Goal: Obtain resource: Download file/media

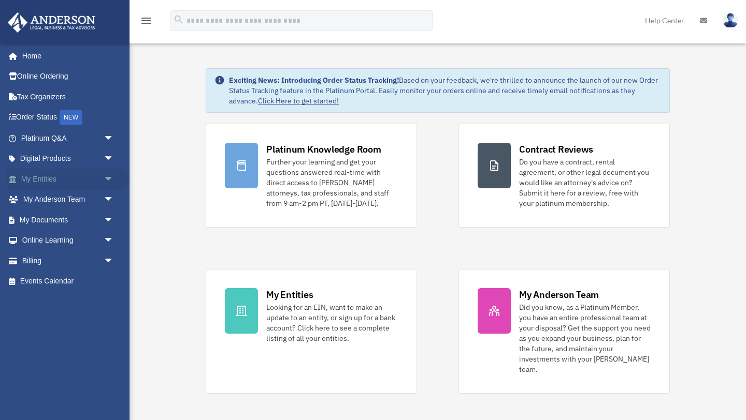
click at [107, 179] on span "arrow_drop_down" at bounding box center [114, 179] width 21 height 21
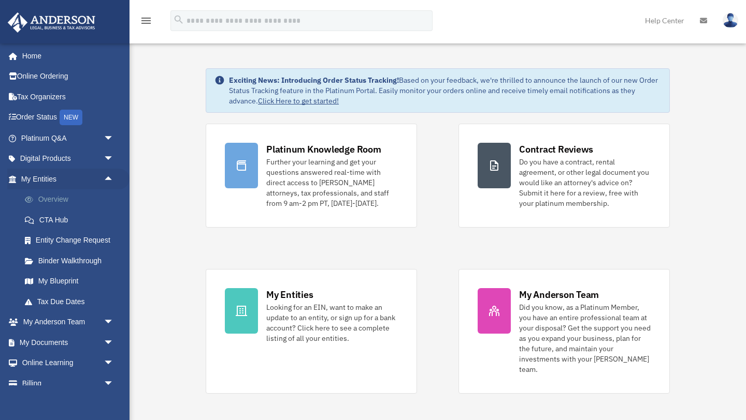
click at [50, 198] on link "Overview" at bounding box center [71, 200] width 115 height 21
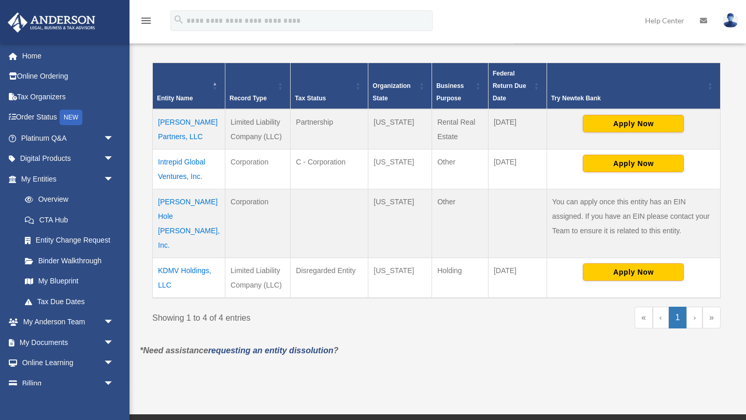
scroll to position [220, 0]
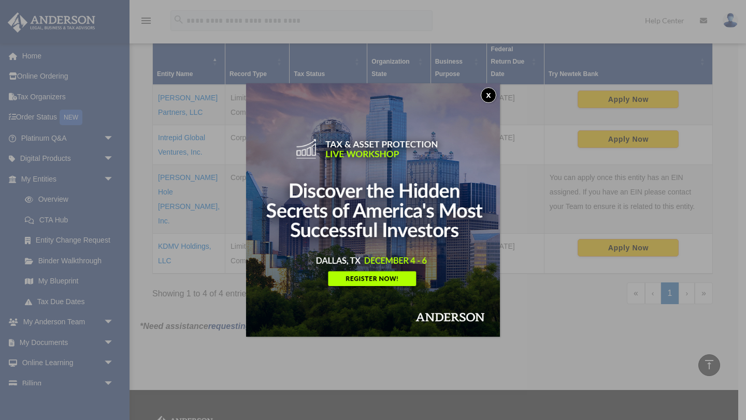
click at [491, 96] on button "x" at bounding box center [489, 96] width 16 height 16
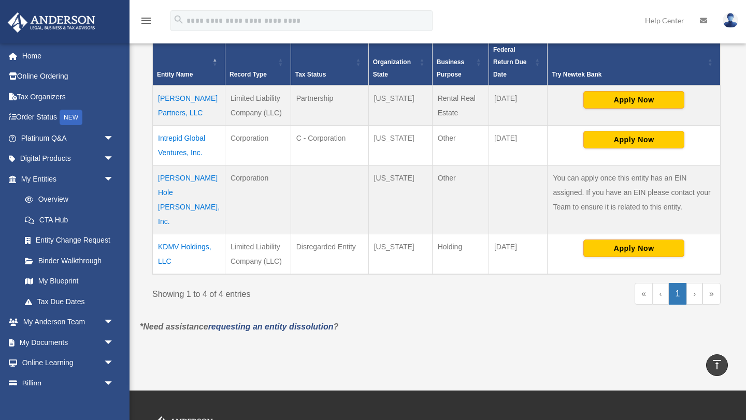
click at [179, 140] on td "Intrepid Global Ventures, Inc." at bounding box center [189, 145] width 72 height 40
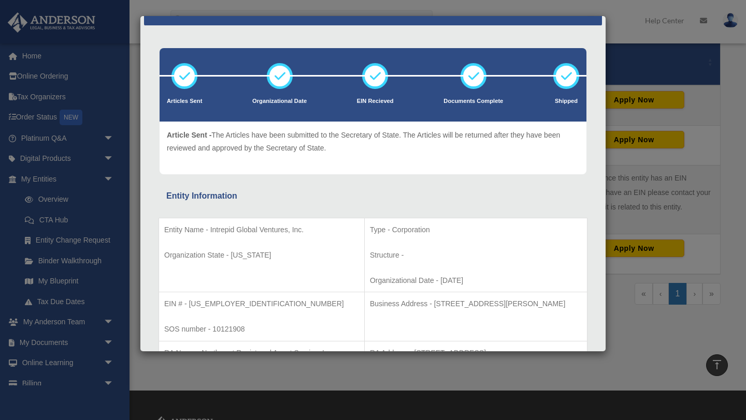
scroll to position [0, 0]
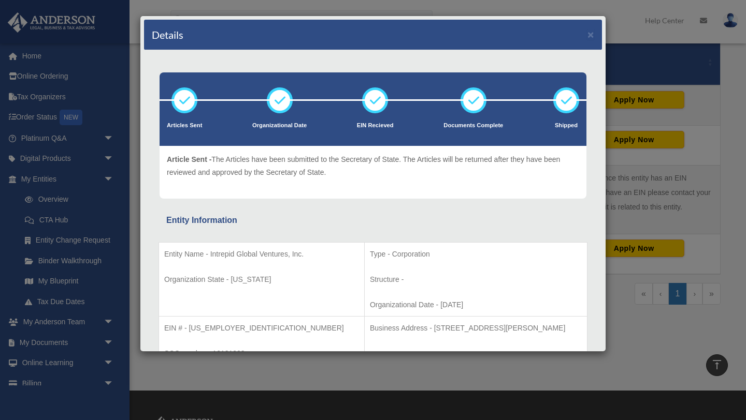
click at [109, 343] on div "Details × Articles Sent Organizational Date" at bounding box center [373, 210] width 746 height 420
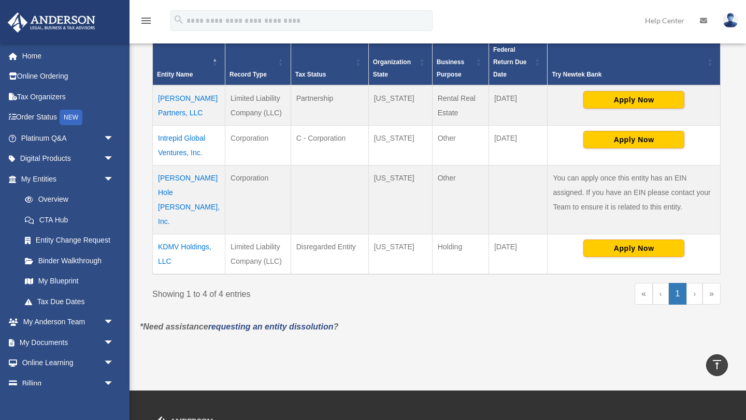
click at [109, 343] on span "arrow_drop_down" at bounding box center [114, 342] width 21 height 21
click at [49, 360] on link "Box" at bounding box center [71, 363] width 115 height 21
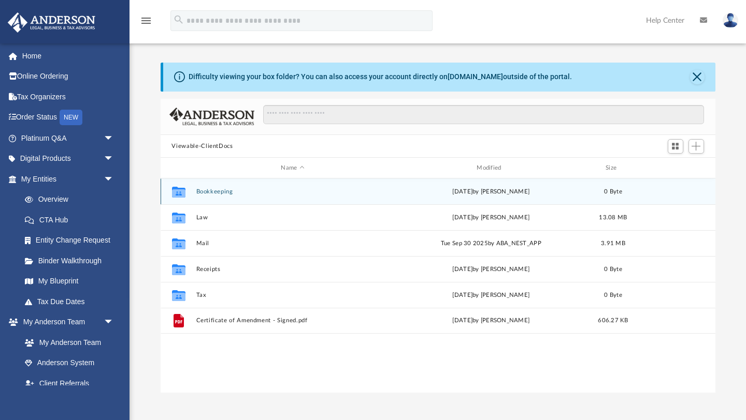
click at [206, 194] on button "Bookkeeping" at bounding box center [293, 191] width 194 height 7
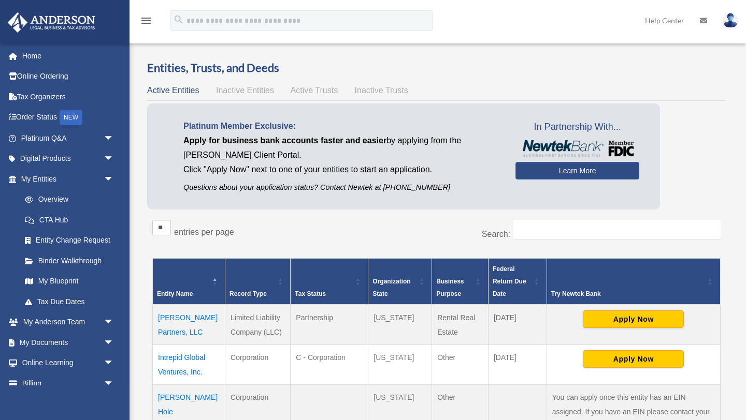
scroll to position [220, 0]
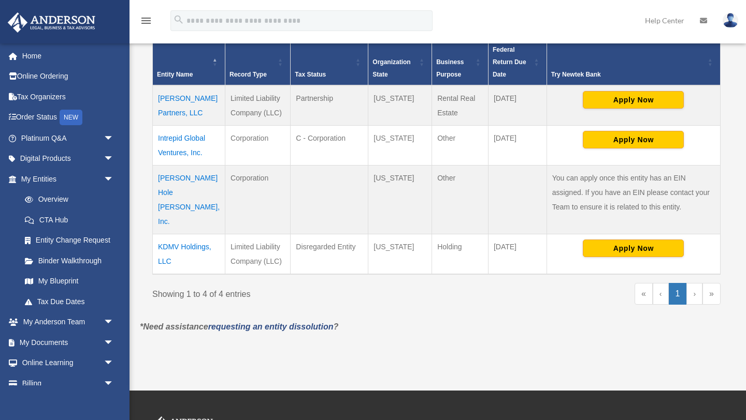
click at [189, 141] on td "Intrepid Global Ventures, Inc." at bounding box center [189, 145] width 72 height 40
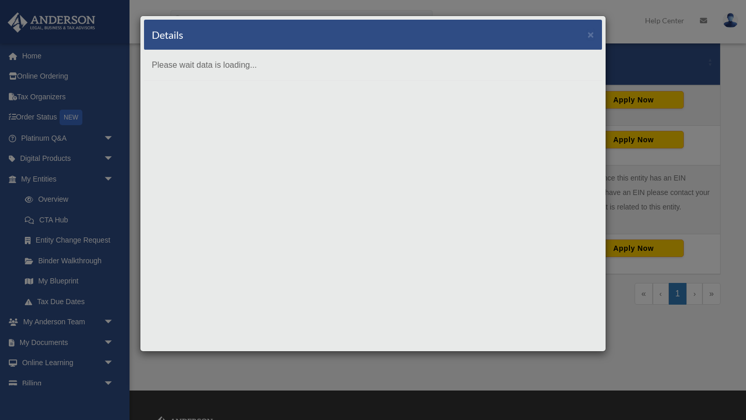
click at [586, 36] on div "Details ×" at bounding box center [373, 35] width 458 height 31
click at [591, 33] on button "×" at bounding box center [590, 34] width 7 height 11
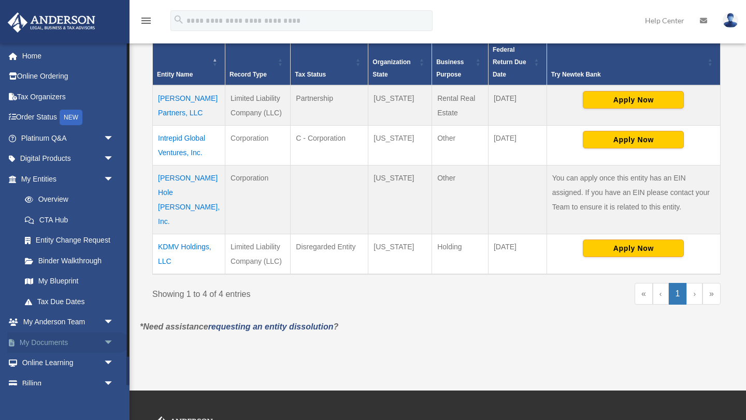
click at [106, 340] on span "arrow_drop_down" at bounding box center [114, 342] width 21 height 21
click at [48, 362] on link "Box" at bounding box center [71, 363] width 115 height 21
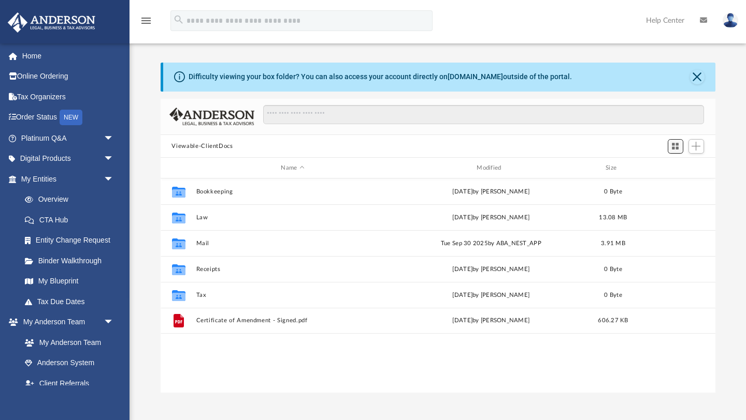
click at [675, 148] on span "Switch to Grid View" at bounding box center [675, 146] width 9 height 9
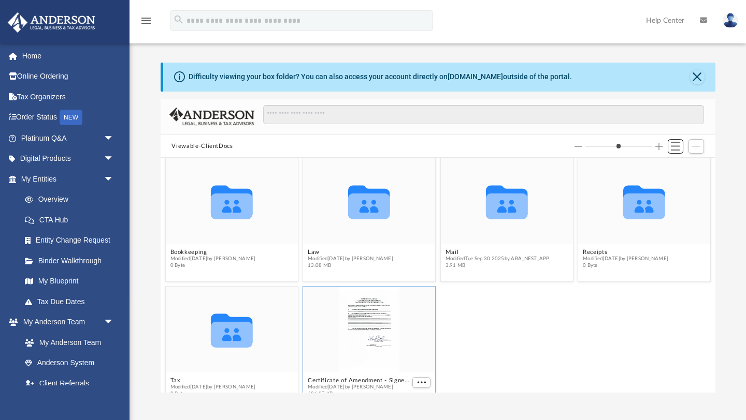
scroll to position [3, 0]
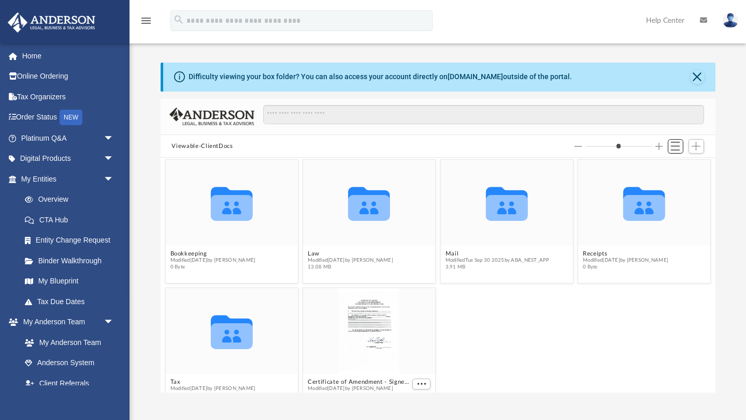
click at [678, 146] on span "Switch to List View" at bounding box center [675, 146] width 9 height 9
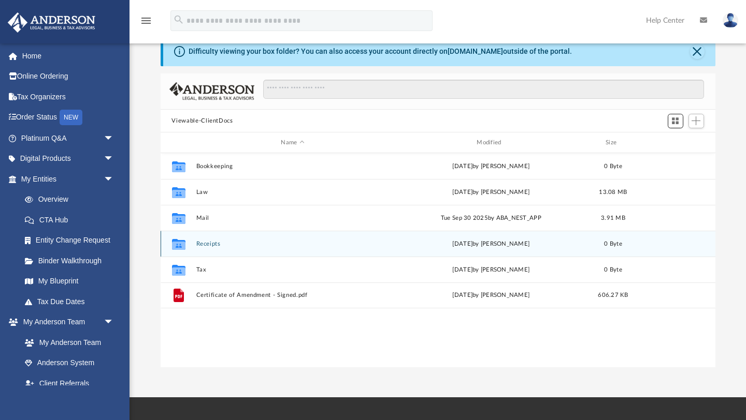
scroll to position [0, 0]
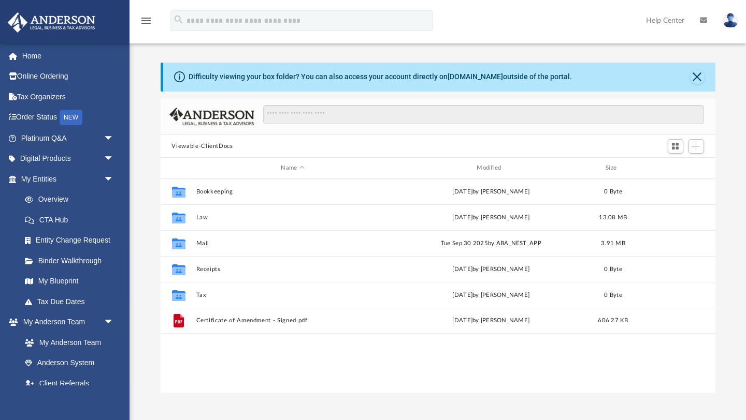
click at [218, 145] on button "Viewable-ClientDocs" at bounding box center [201, 146] width 61 height 9
click at [292, 171] on div "Name" at bounding box center [292, 168] width 194 height 9
click at [482, 167] on div "Modified" at bounding box center [491, 168] width 194 height 9
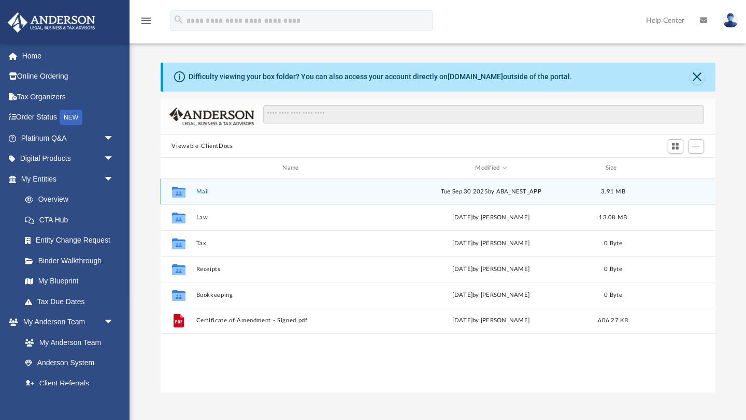
click at [205, 191] on button "Mail" at bounding box center [293, 191] width 194 height 7
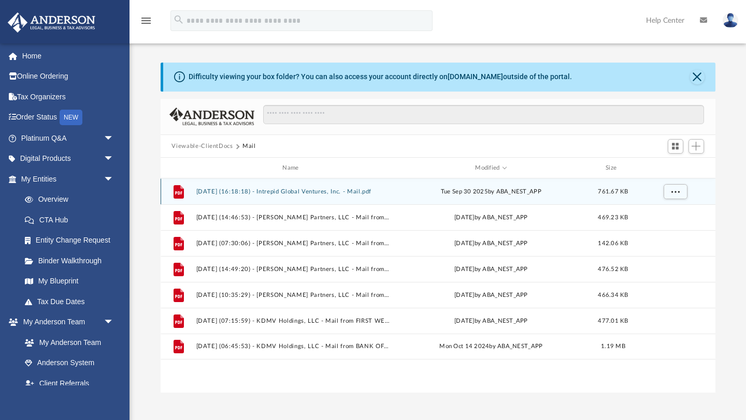
click at [329, 192] on button "2025.09.30 (16:18:18) - Intrepid Global Ventures, Inc. - Mail.pdf" at bounding box center [293, 191] width 194 height 7
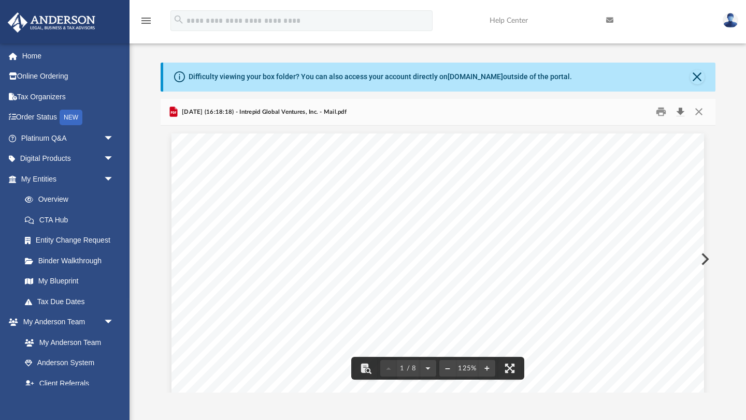
click at [678, 113] on button "Download" at bounding box center [680, 112] width 19 height 16
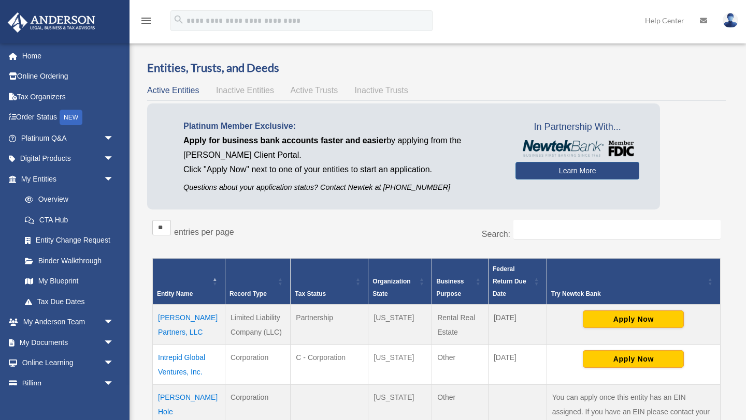
scroll to position [220, 0]
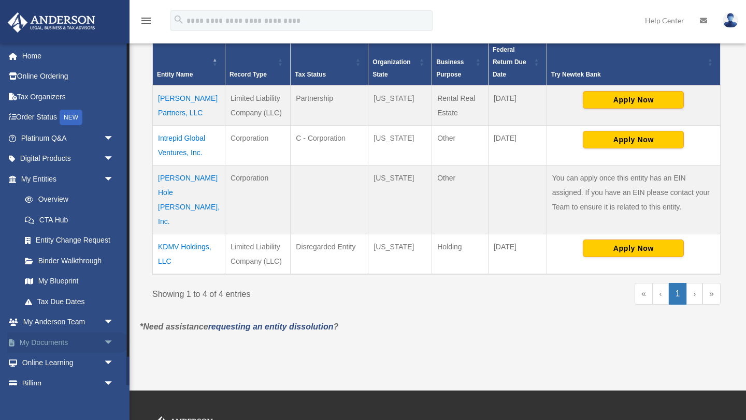
click at [104, 342] on span "arrow_drop_down" at bounding box center [114, 342] width 21 height 21
click at [42, 363] on link "Box" at bounding box center [71, 363] width 115 height 21
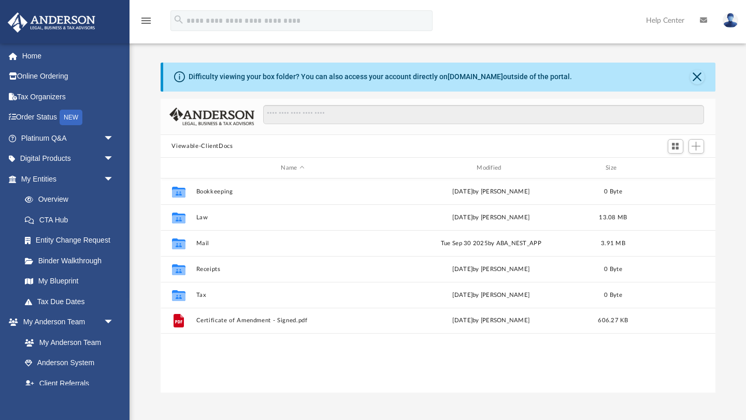
scroll to position [235, 555]
click at [485, 168] on div "Modified" at bounding box center [491, 168] width 194 height 9
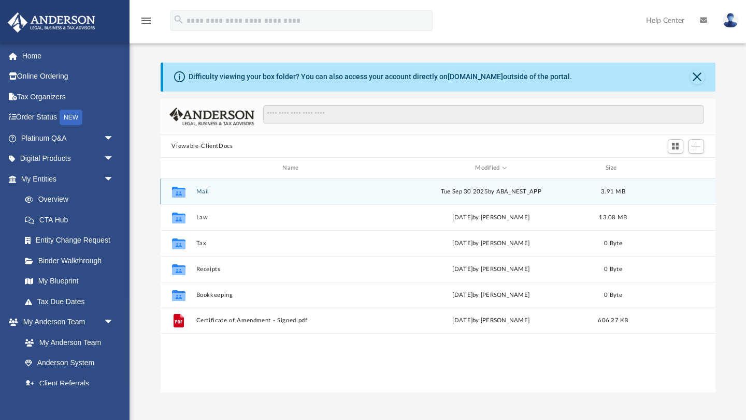
click at [183, 194] on icon "grid" at bounding box center [177, 194] width 13 height 8
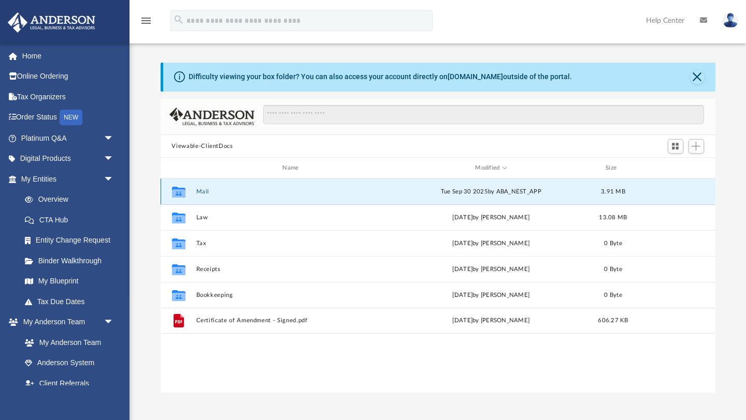
click at [201, 191] on button "Mail" at bounding box center [293, 191] width 194 height 7
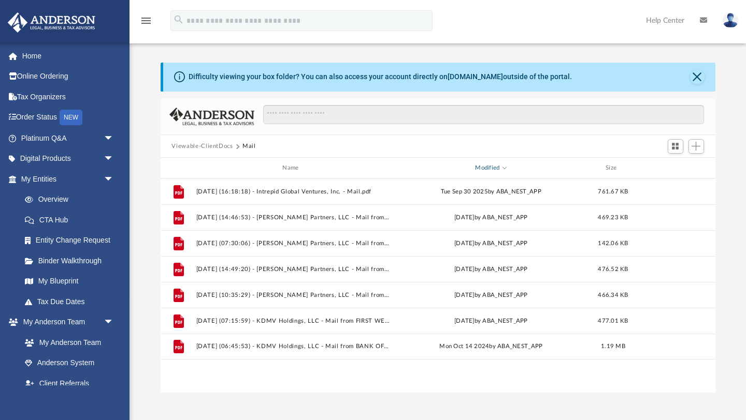
click at [501, 168] on div "Modified" at bounding box center [491, 168] width 194 height 9
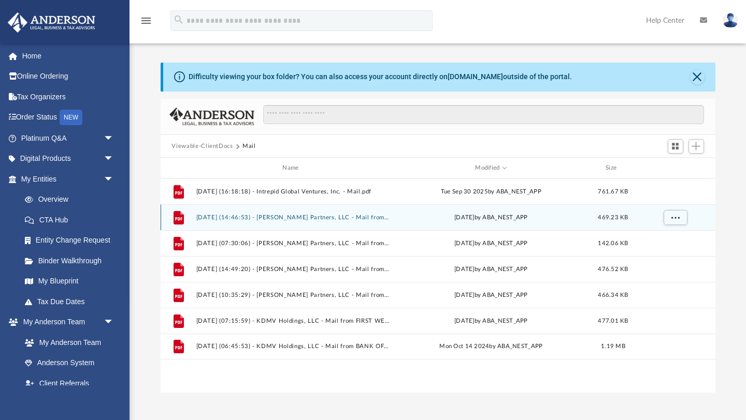
click at [324, 218] on button "2025.03.19 (14:46:53) - Deloney Partners, LLC - Mail from Department of the Tre…" at bounding box center [293, 217] width 194 height 7
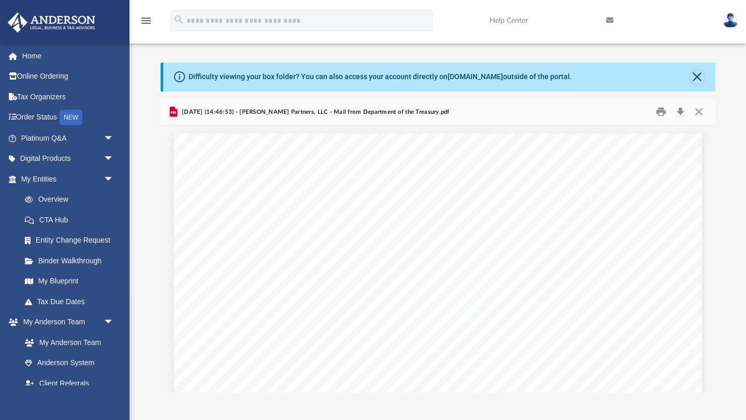
scroll to position [0, 0]
click at [681, 115] on button "Download" at bounding box center [680, 112] width 19 height 16
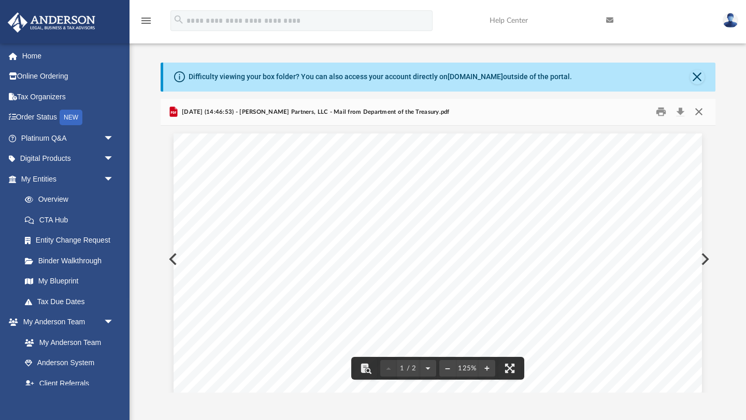
click at [695, 113] on button "Close" at bounding box center [698, 112] width 19 height 16
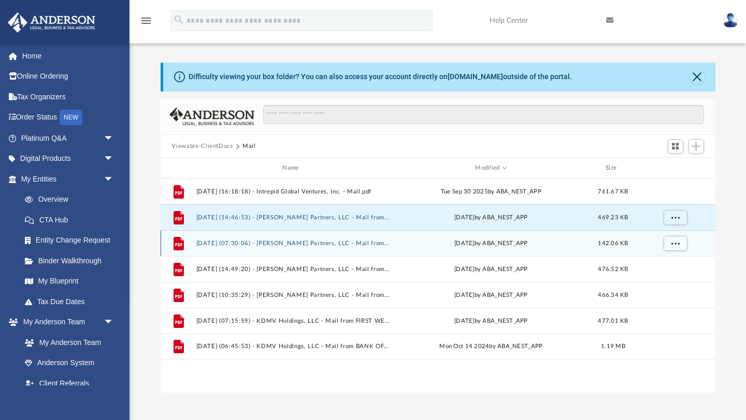
click at [373, 244] on button "2025.01.15 (07:30:06) - Deloney Partners, LLC - Mail from FIRST WESTERN TRUST B…" at bounding box center [293, 243] width 194 height 7
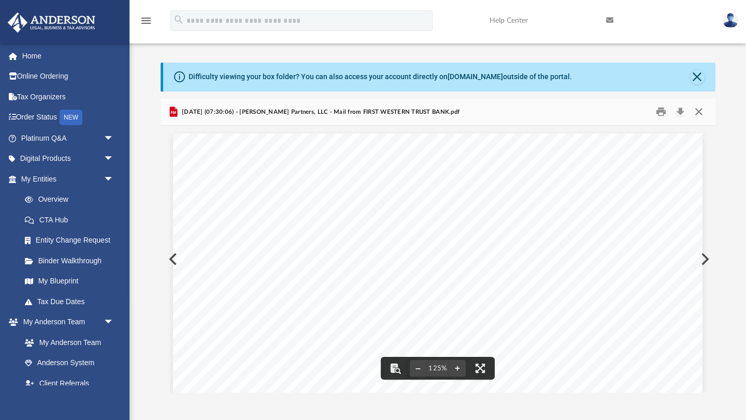
click at [700, 115] on button "Close" at bounding box center [698, 112] width 19 height 16
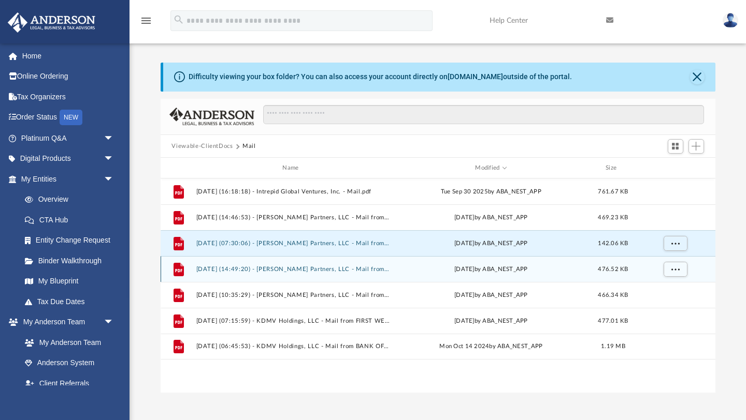
click at [317, 271] on button "2024.12.18 (14:49:20) - Deloney Partners, LLC - Mail from FIRST WESTERN TRUST B…" at bounding box center [293, 269] width 194 height 7
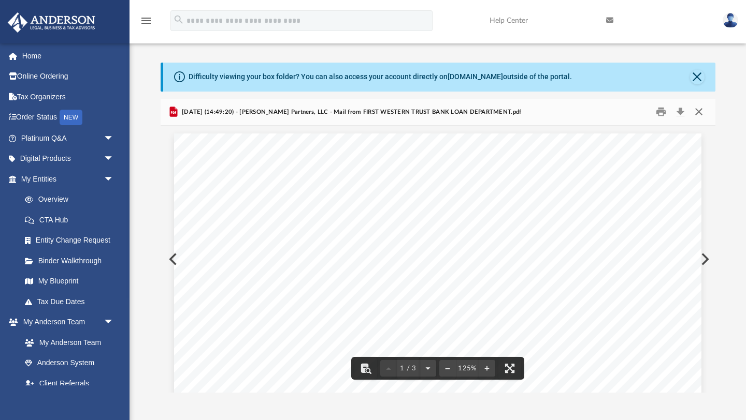
click at [696, 116] on button "Close" at bounding box center [698, 112] width 19 height 16
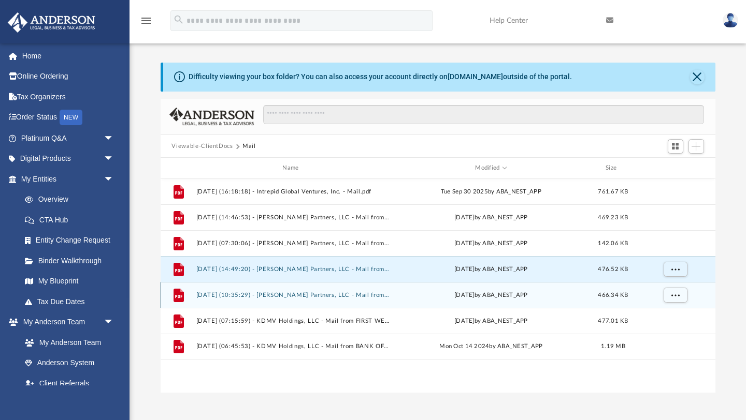
click at [381, 298] on button "2024.12.17 (10:35:29) - Deloney Partners, LLC - Mail from FIRST WESTERN TRUST B…" at bounding box center [293, 295] width 194 height 7
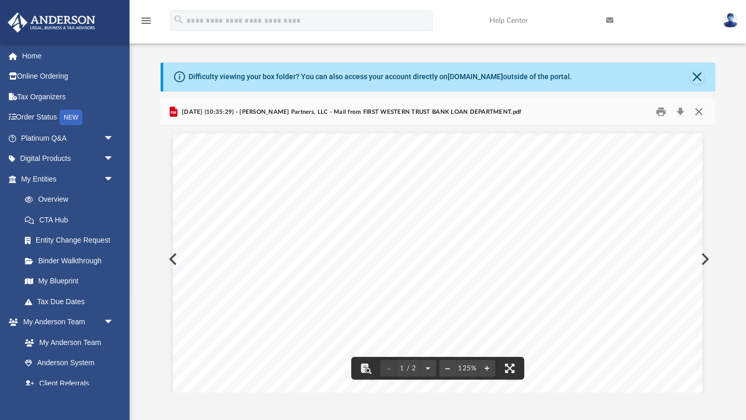
click at [699, 113] on button "Close" at bounding box center [698, 112] width 19 height 16
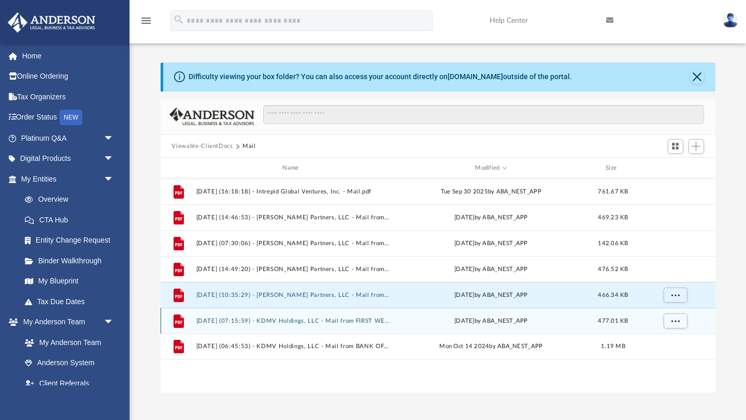
click at [362, 324] on button "2024.11.20 (07:15:59) - KDMV Holdings, LLC - Mail from FIRST WESTERN TRUST BANK…" at bounding box center [293, 321] width 194 height 7
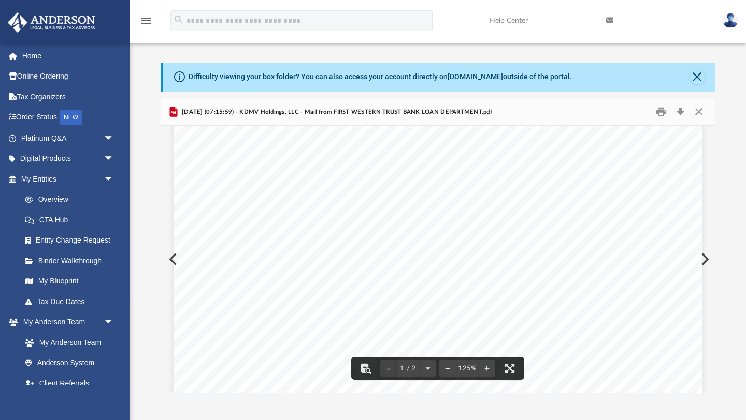
scroll to position [45, 0]
click at [698, 112] on button "Close" at bounding box center [698, 112] width 19 height 16
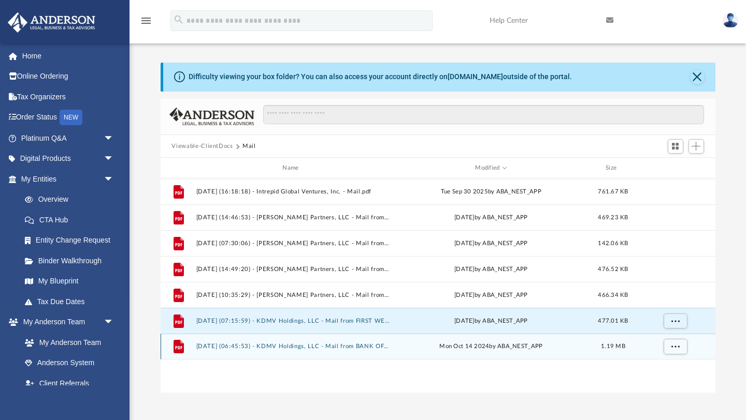
click at [365, 349] on button "2024.10.14 (06:45:53) - KDMV Holdings, LLC - Mail from BANK OF JACKSON-HOLE A D…" at bounding box center [293, 347] width 194 height 7
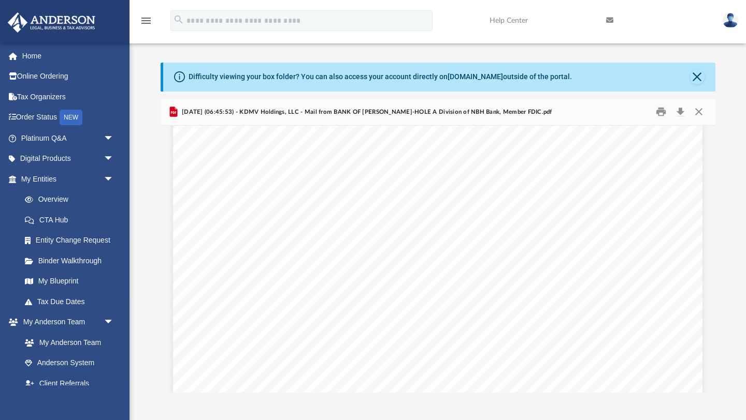
scroll to position [0, 0]
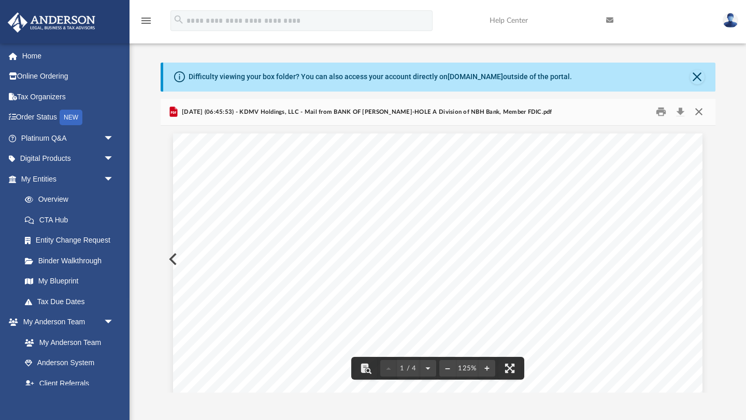
click at [699, 113] on button "Close" at bounding box center [698, 112] width 19 height 16
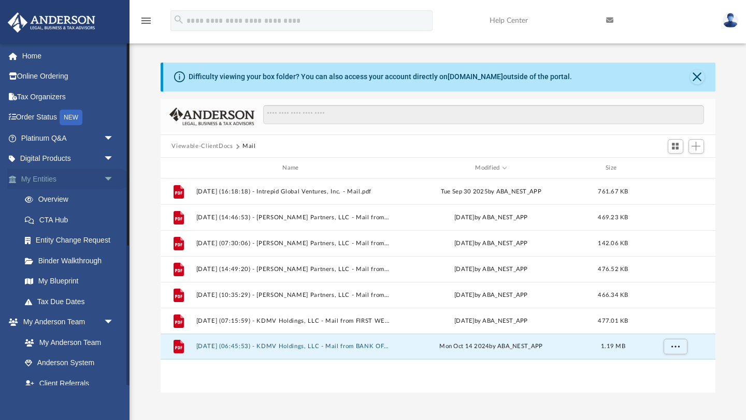
click at [76, 181] on link "My Entities arrow_drop_down" at bounding box center [68, 179] width 122 height 21
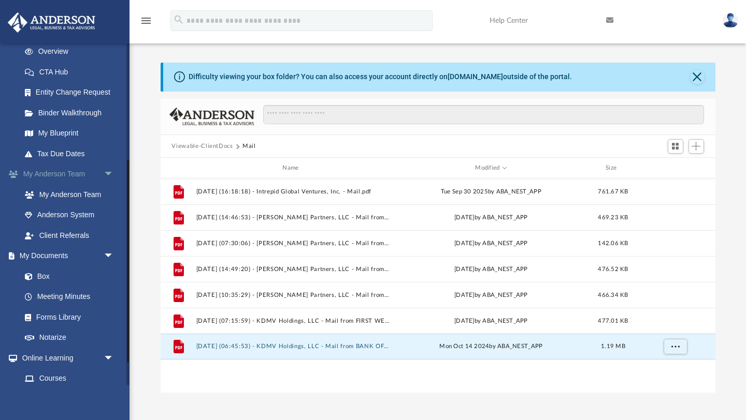
scroll to position [236, 0]
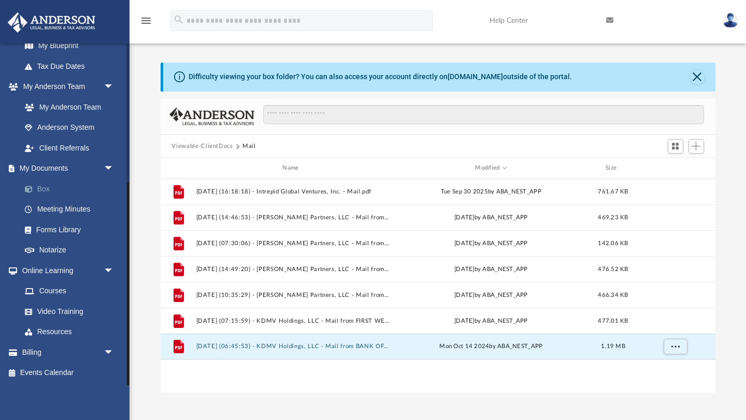
click at [41, 192] on link "Box" at bounding box center [71, 189] width 115 height 21
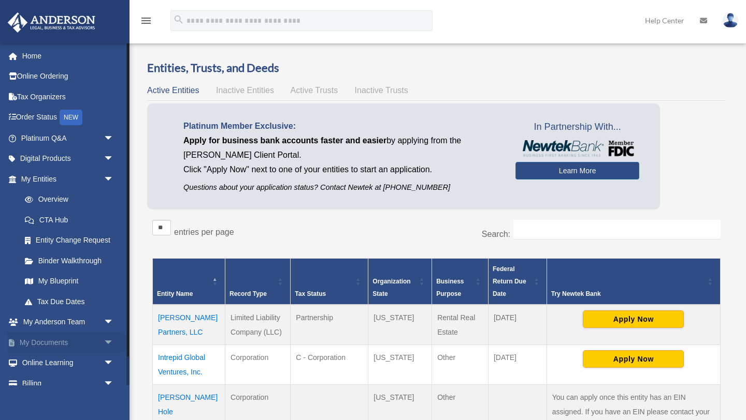
click at [65, 348] on link "My Documents arrow_drop_down" at bounding box center [68, 342] width 122 height 21
click at [108, 343] on span "arrow_drop_down" at bounding box center [114, 342] width 21 height 21
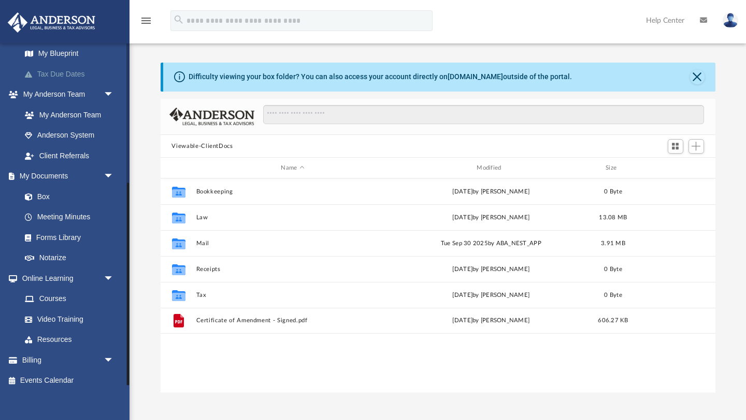
scroll to position [236, 0]
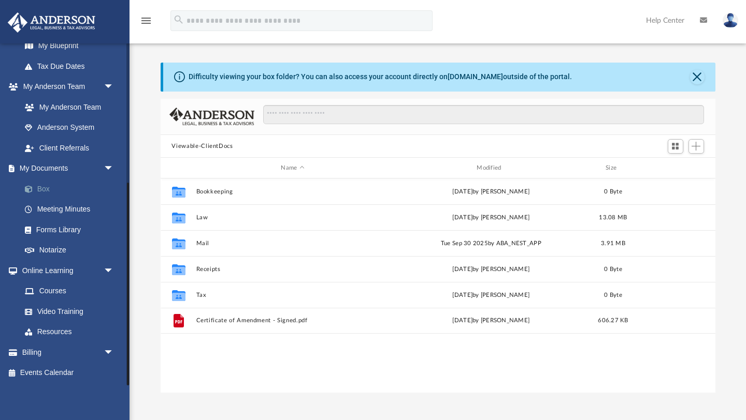
click at [47, 190] on link "Box" at bounding box center [71, 189] width 115 height 21
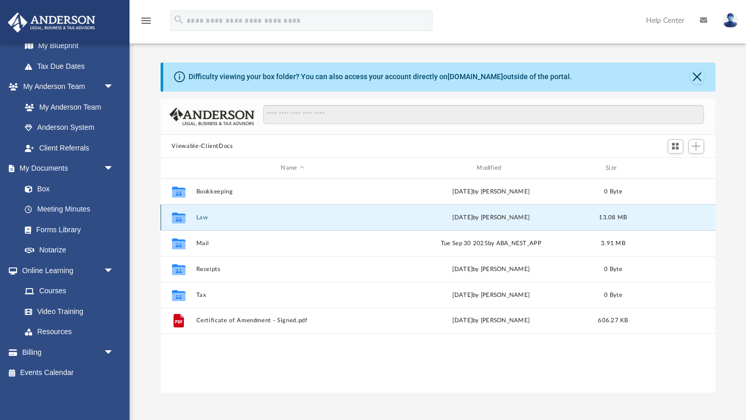
click at [199, 219] on button "Law" at bounding box center [293, 217] width 194 height 7
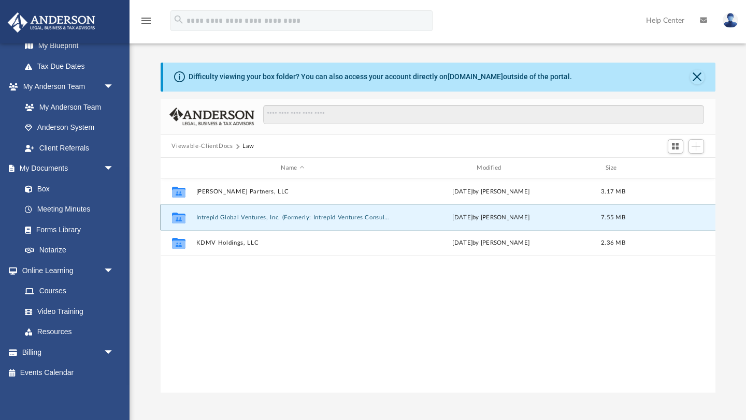
click at [228, 219] on button "Intrepid Global Ventures, Inc. (Formerly: Intrepid Ventures Consulting Services…" at bounding box center [293, 217] width 194 height 7
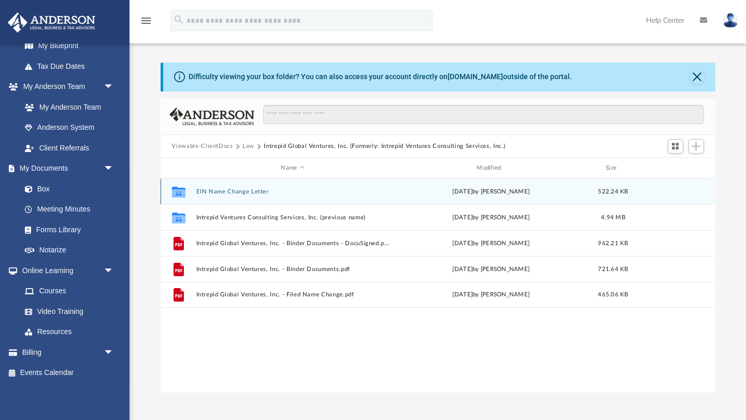
click at [258, 194] on button "EIN Name Change Letter" at bounding box center [293, 191] width 194 height 7
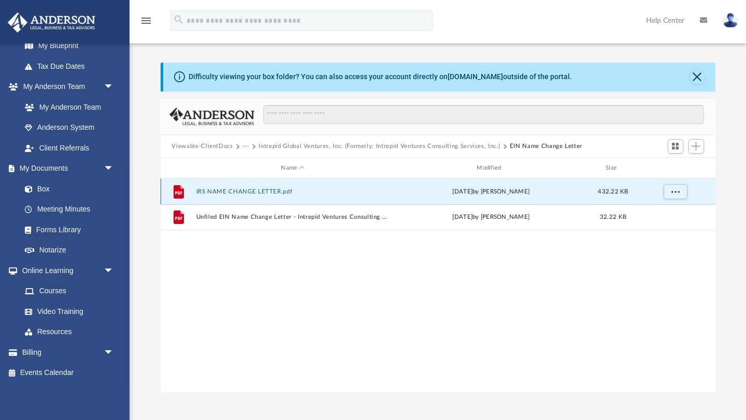
click at [255, 192] on button "IRS NAME CHANGE LETTER.pdf" at bounding box center [293, 191] width 194 height 7
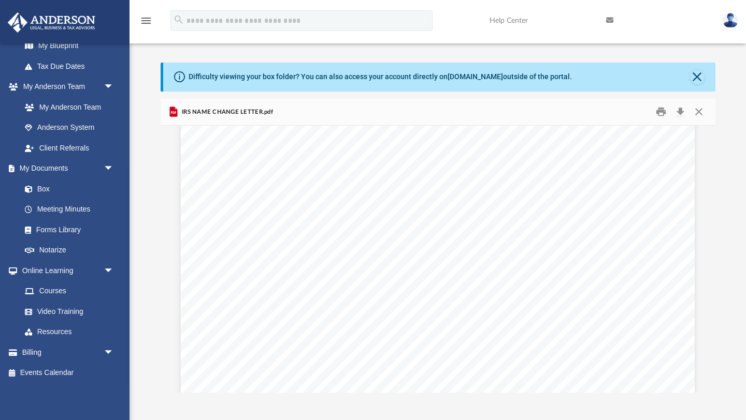
scroll to position [0, 0]
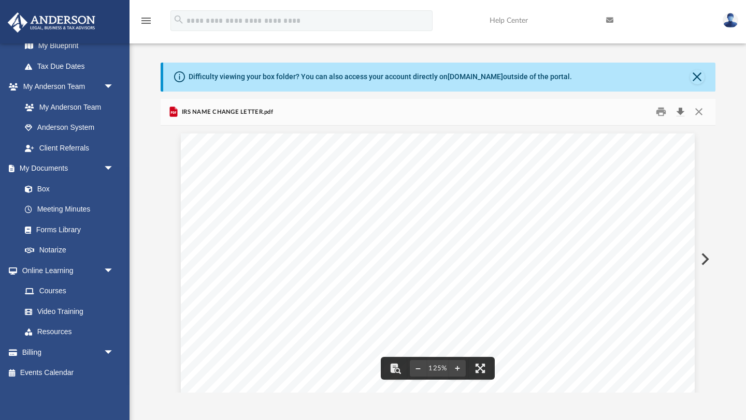
click at [686, 113] on button "Download" at bounding box center [680, 112] width 19 height 16
click at [696, 114] on button "Close" at bounding box center [698, 112] width 19 height 16
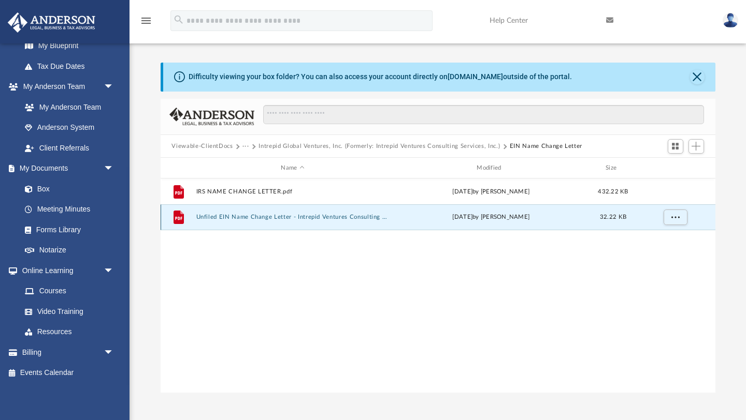
click at [269, 219] on button "Unfiled EIN Name Change Letter - Intrepid Ventures Consulting Services, Inc..pdf" at bounding box center [293, 217] width 194 height 7
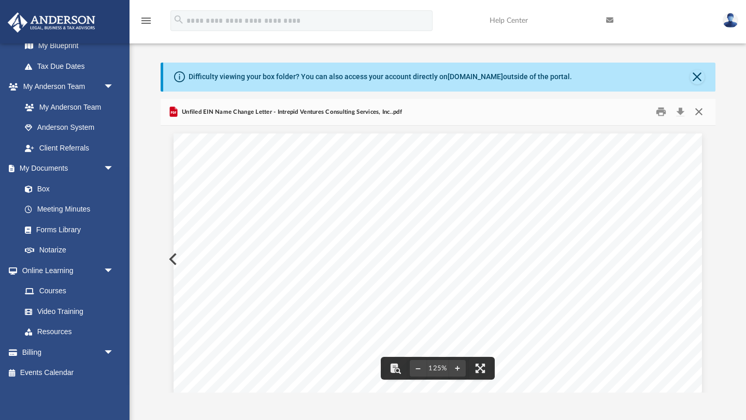
click at [698, 111] on button "Close" at bounding box center [698, 112] width 19 height 16
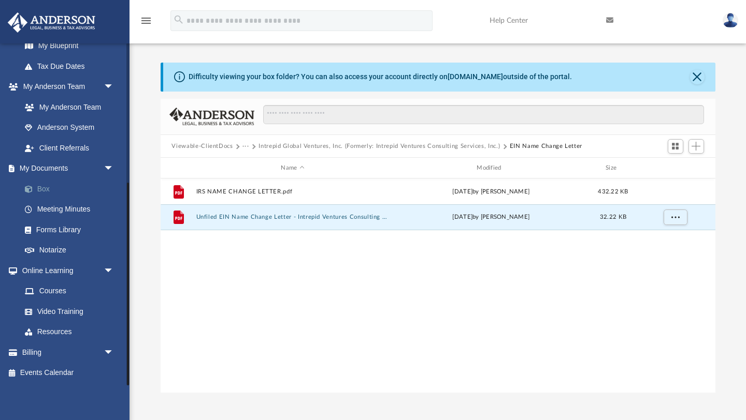
click at [45, 193] on link "Box" at bounding box center [71, 189] width 115 height 21
click at [46, 191] on link "Box" at bounding box center [71, 189] width 115 height 21
click at [39, 188] on link "Box" at bounding box center [71, 189] width 115 height 21
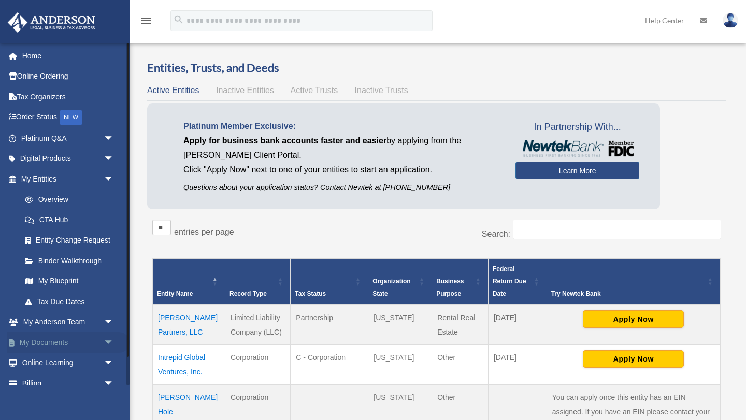
click at [109, 343] on span "arrow_drop_down" at bounding box center [114, 342] width 21 height 21
click at [47, 360] on link "Box" at bounding box center [71, 363] width 115 height 21
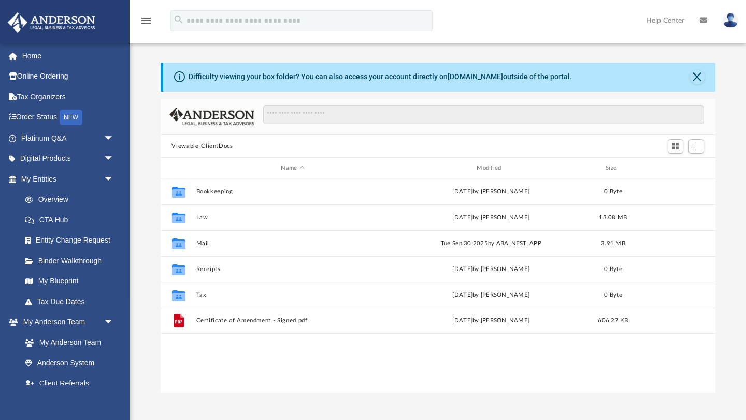
scroll to position [235, 555]
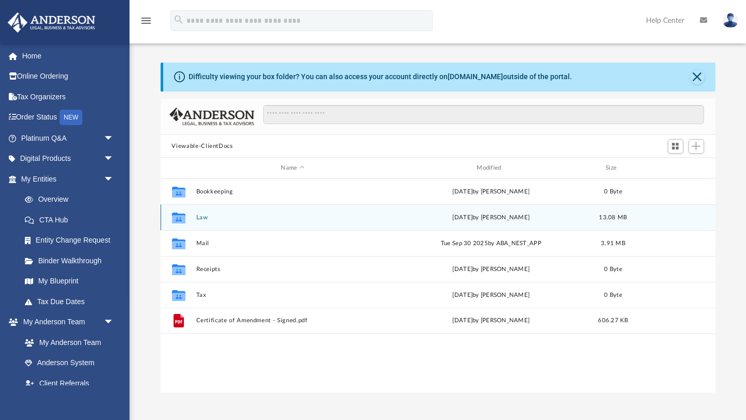
click at [202, 219] on button "Law" at bounding box center [293, 217] width 194 height 7
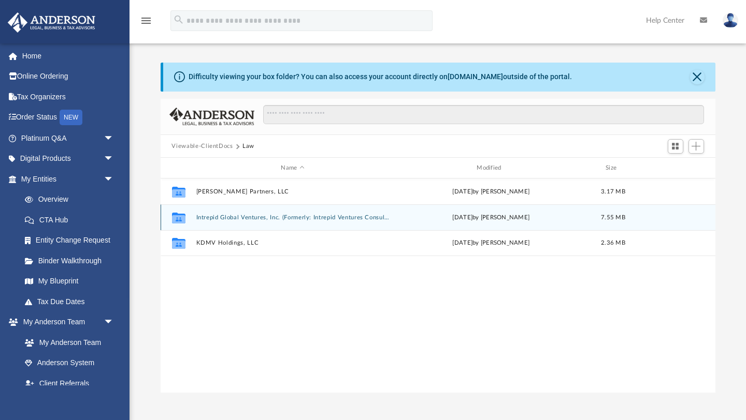
click at [255, 219] on button "Intrepid Global Ventures, Inc. (Formerly: Intrepid Ventures Consulting Services…" at bounding box center [293, 217] width 194 height 7
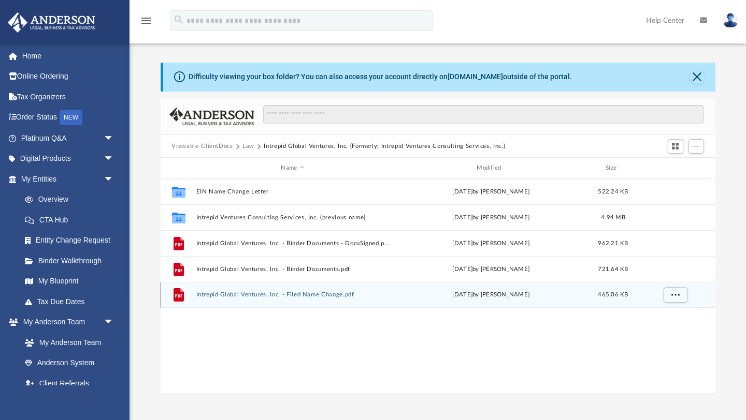
click at [220, 297] on button "Intrepid Global Ventures, Inc. - Filed Name Change.pdf" at bounding box center [293, 295] width 194 height 7
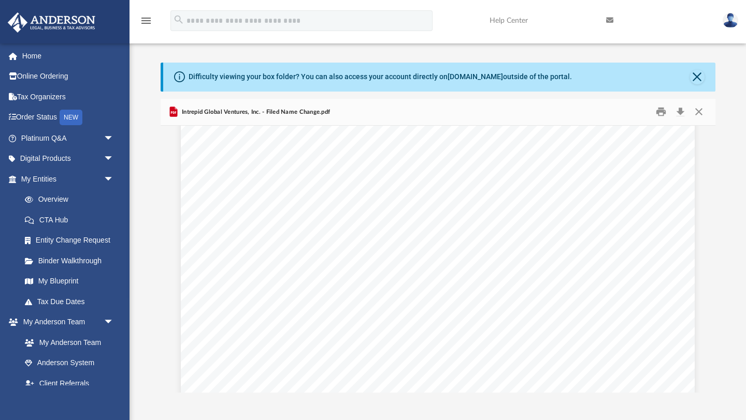
scroll to position [0, 0]
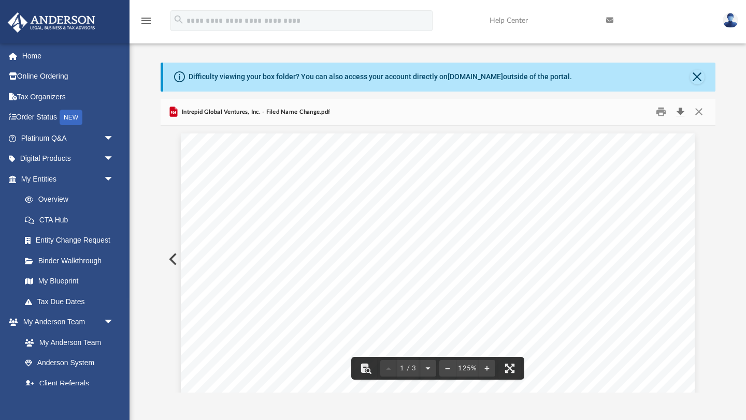
click at [679, 114] on button "Download" at bounding box center [680, 112] width 19 height 16
click at [697, 113] on button "Close" at bounding box center [698, 112] width 19 height 16
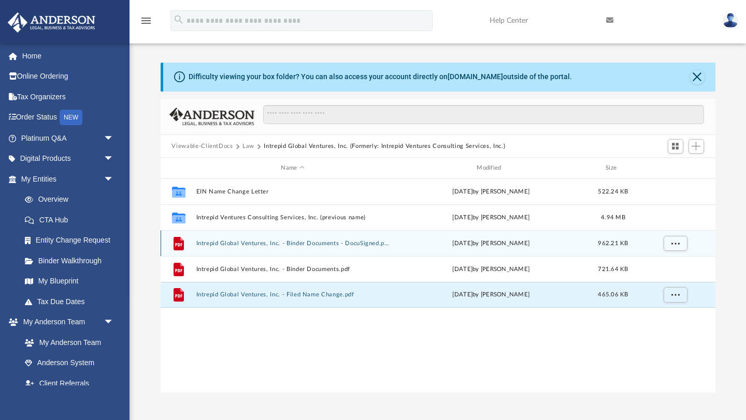
click at [286, 243] on button "Intrepid Global Ventures, Inc. - Binder Documents - DocuSigned.pdf" at bounding box center [293, 243] width 194 height 7
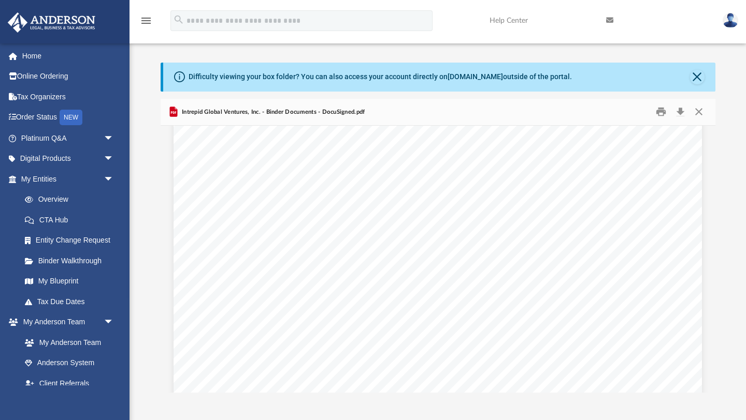
scroll to position [3535, 0]
click at [677, 113] on button "Download" at bounding box center [680, 112] width 19 height 16
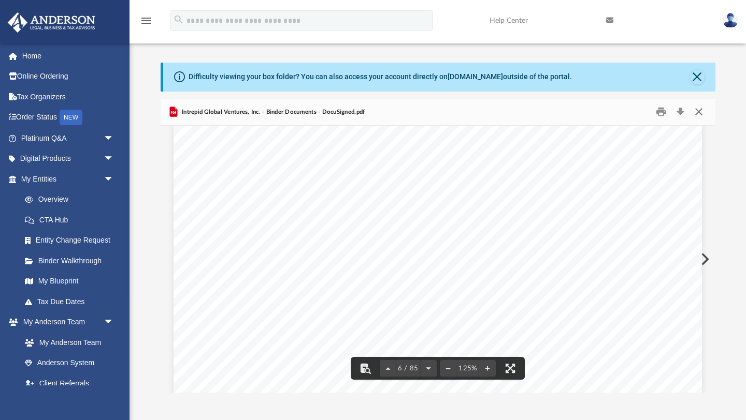
click at [697, 113] on button "Close" at bounding box center [698, 112] width 19 height 16
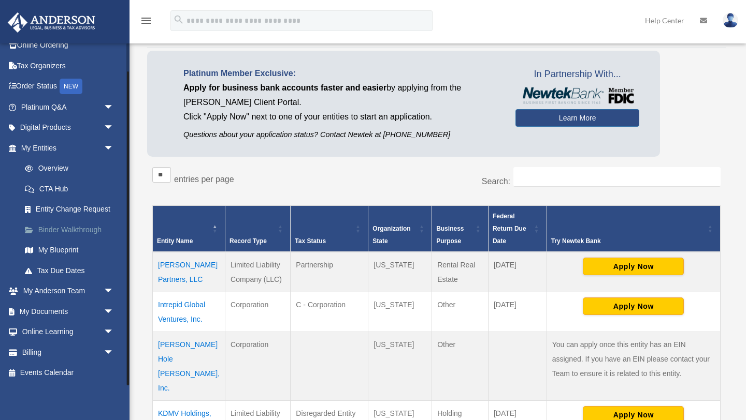
scroll to position [63, 0]
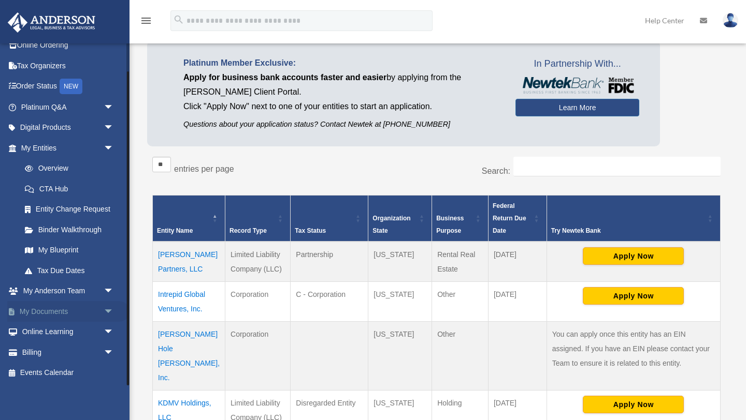
click at [106, 313] on span "arrow_drop_down" at bounding box center [114, 311] width 21 height 21
click at [43, 333] on link "Box" at bounding box center [71, 332] width 115 height 21
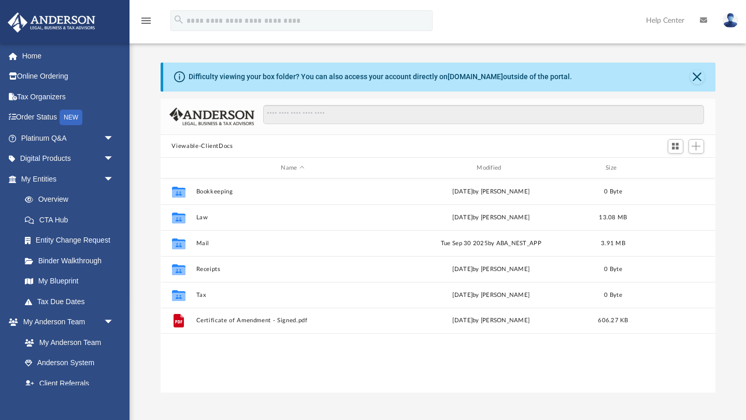
scroll to position [1, 1]
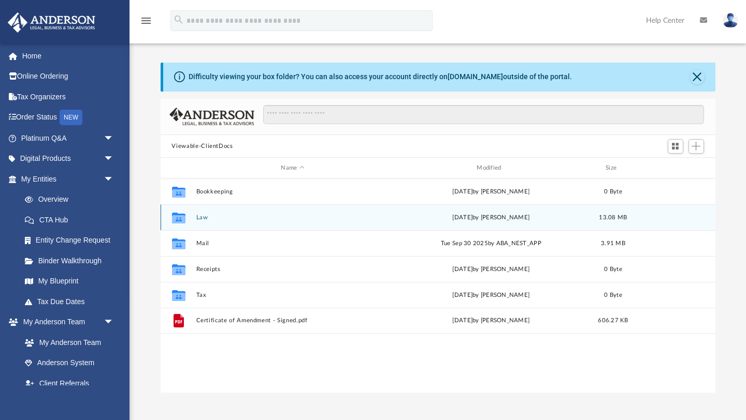
click at [203, 217] on button "Law" at bounding box center [293, 217] width 194 height 7
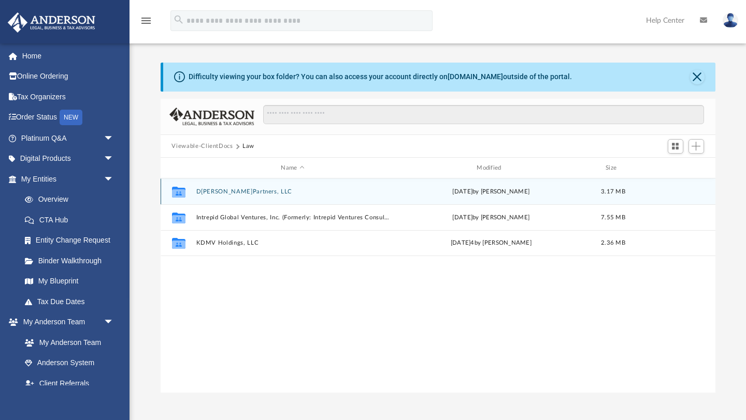
click at [222, 193] on button "D[PERSON_NAME]Partners, LLC" at bounding box center [293, 191] width 194 height 7
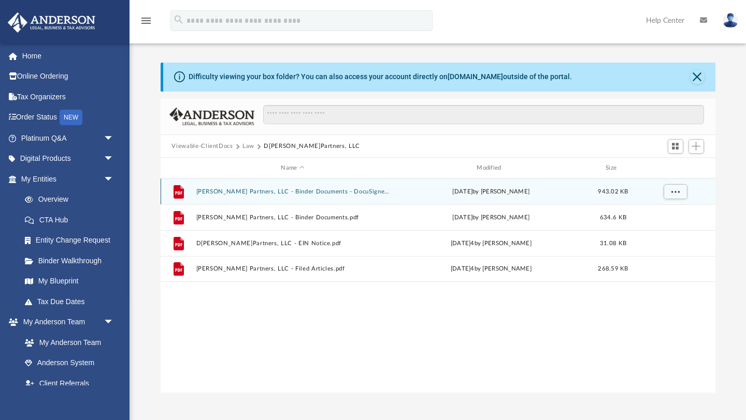
click at [246, 193] on button "[PERSON_NAME] Partners, LLC - Binder Documents - DocuSigned.pdf" at bounding box center [293, 191] width 194 height 7
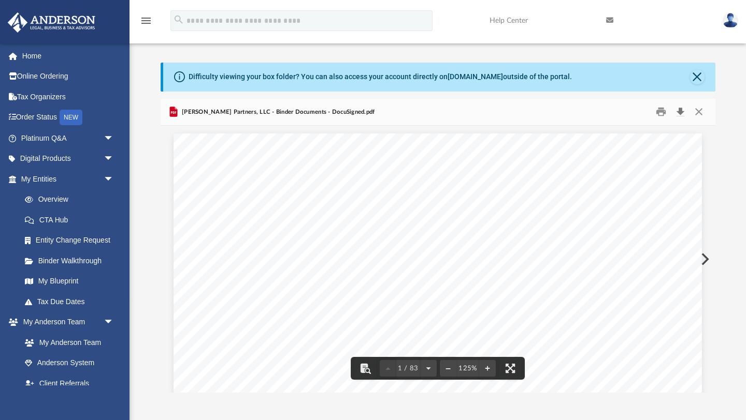
click at [685, 110] on button "Download" at bounding box center [680, 112] width 19 height 16
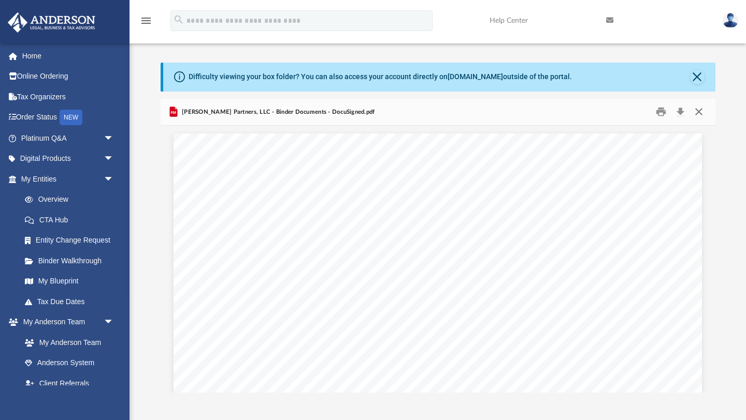
click at [703, 115] on button "Close" at bounding box center [698, 112] width 19 height 16
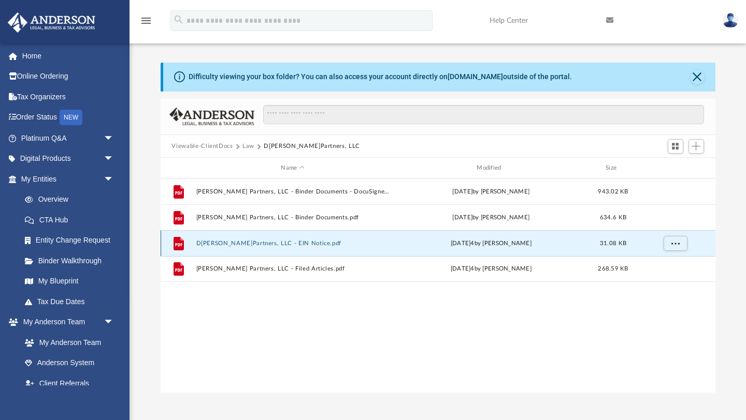
click at [272, 244] on button "Deloney Partners, LLC - EIN Notice.pdf" at bounding box center [293, 243] width 194 height 7
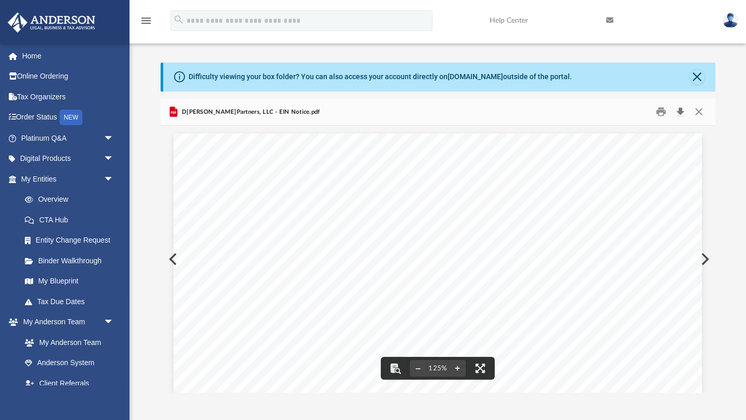
click at [683, 111] on button "Download" at bounding box center [680, 112] width 19 height 16
click at [697, 112] on button "Close" at bounding box center [698, 112] width 19 height 16
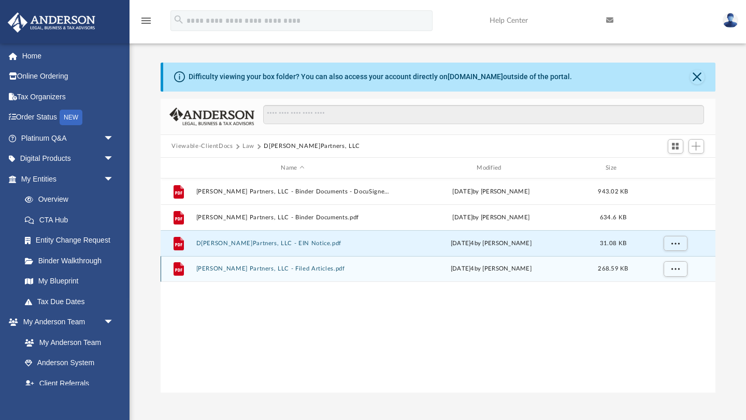
click at [285, 270] on button "Deloney Partners, LLC - Filed Articles.pdf" at bounding box center [293, 269] width 194 height 7
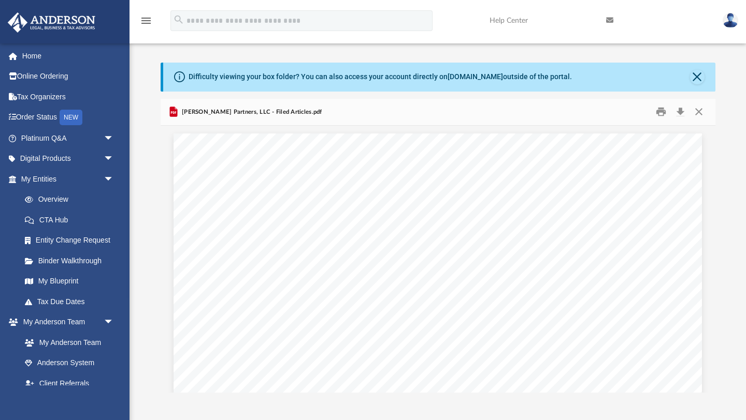
scroll to position [460, 0]
click at [679, 116] on button "Download" at bounding box center [680, 112] width 19 height 16
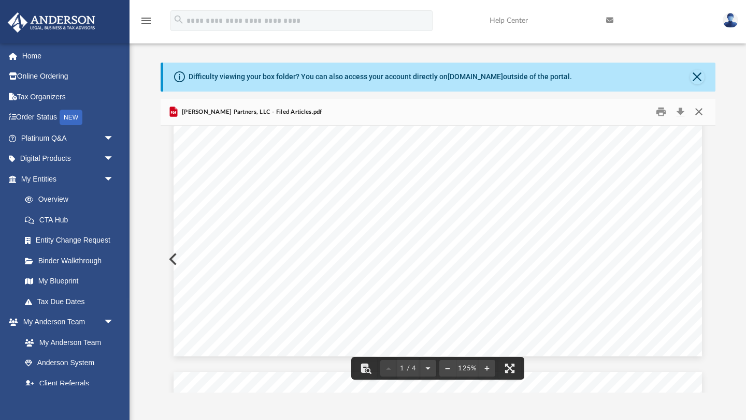
click at [698, 112] on button "Close" at bounding box center [698, 112] width 19 height 16
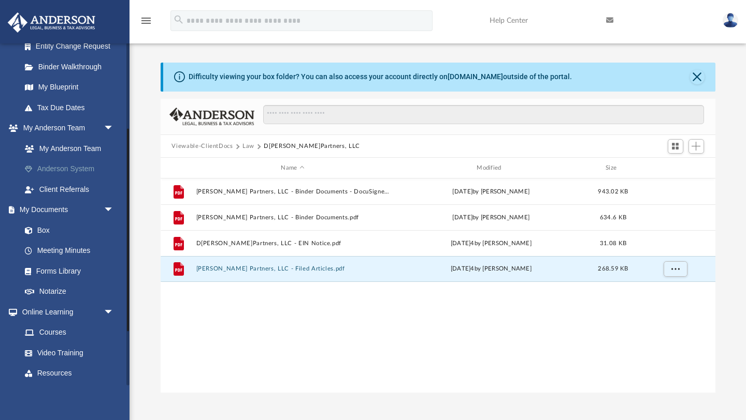
scroll to position [236, 0]
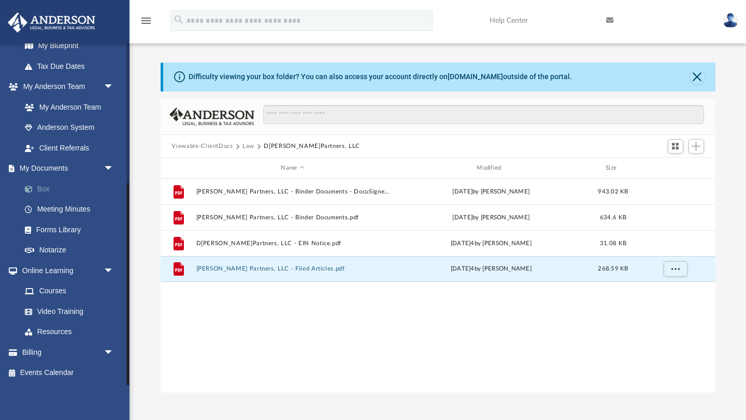
click at [46, 190] on link "Box" at bounding box center [71, 189] width 115 height 21
click at [47, 191] on link "Box" at bounding box center [71, 189] width 115 height 21
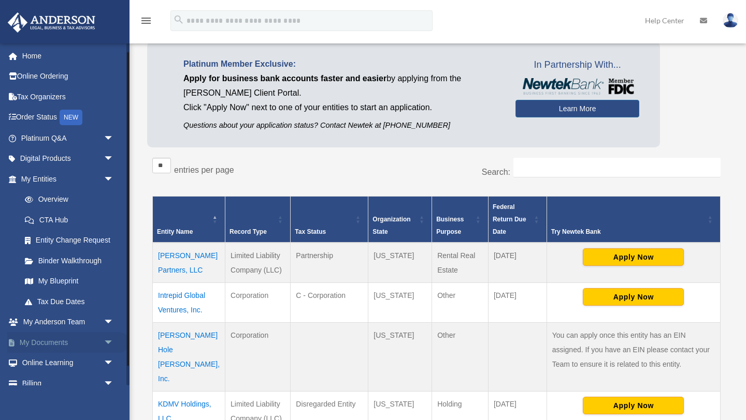
scroll to position [31, 0]
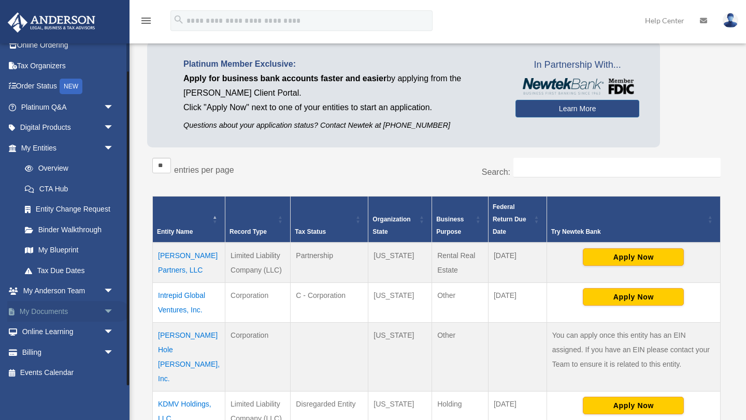
click at [110, 312] on span "arrow_drop_down" at bounding box center [114, 311] width 21 height 21
click at [41, 330] on link "Box" at bounding box center [71, 332] width 115 height 21
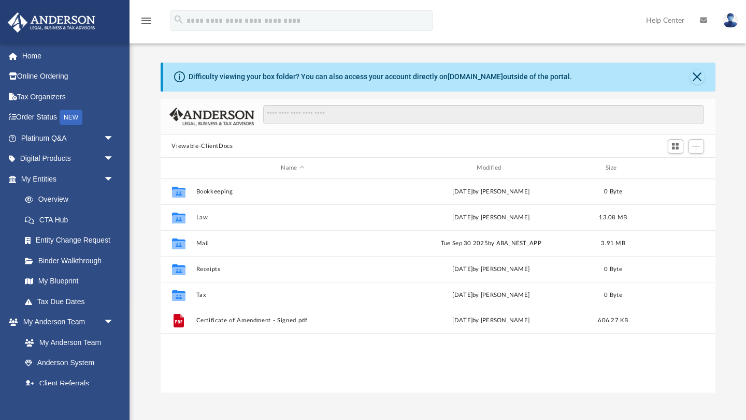
scroll to position [235, 555]
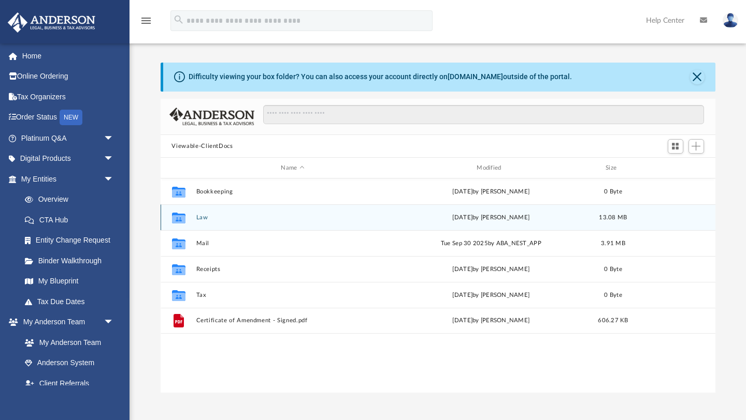
click at [204, 220] on button "Law" at bounding box center [293, 217] width 194 height 7
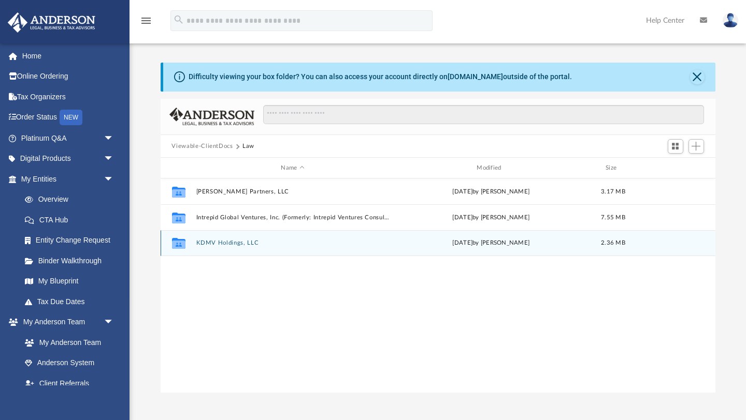
click at [225, 246] on button "KDMV Holdings, LLC" at bounding box center [293, 243] width 194 height 7
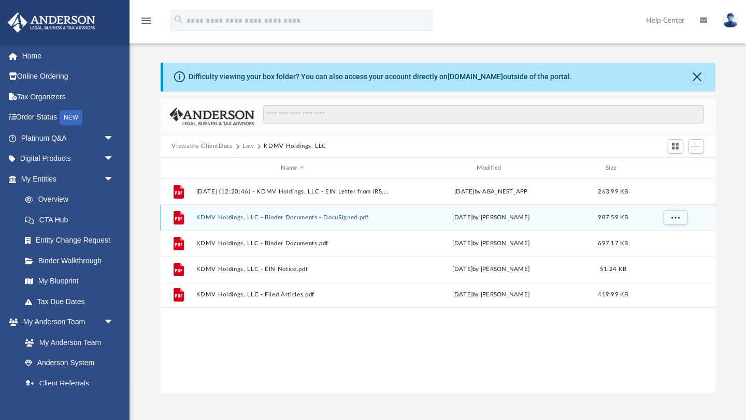
click at [274, 218] on button "KDMV Holdings, LLC - Binder Documents - DocuSigned.pdf" at bounding box center [293, 217] width 194 height 7
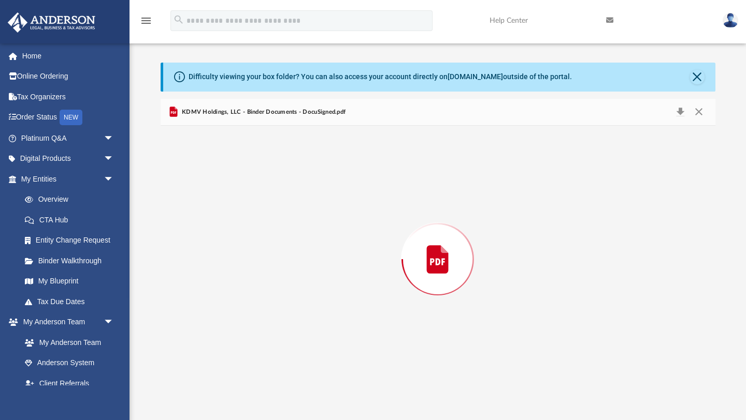
scroll to position [20970, 0]
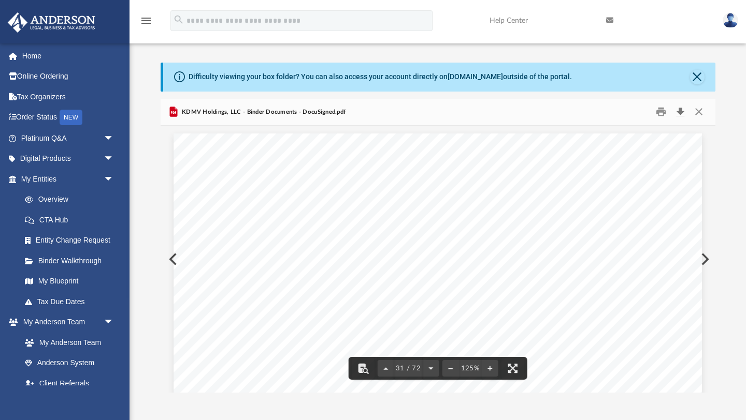
click at [681, 116] on button "Download" at bounding box center [680, 112] width 19 height 16
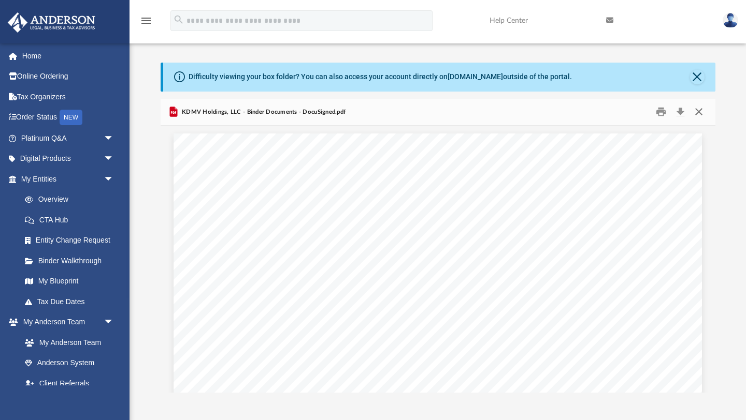
click at [696, 111] on button "Close" at bounding box center [698, 112] width 19 height 16
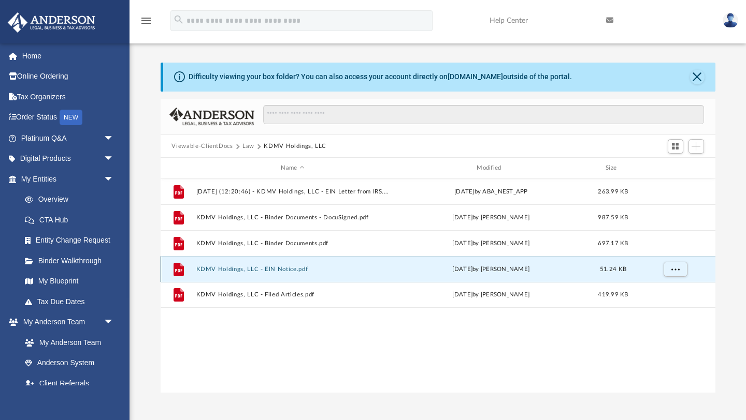
click at [253, 269] on button "KDMV Holdings, LLC - EIN Notice.pdf" at bounding box center [293, 269] width 194 height 7
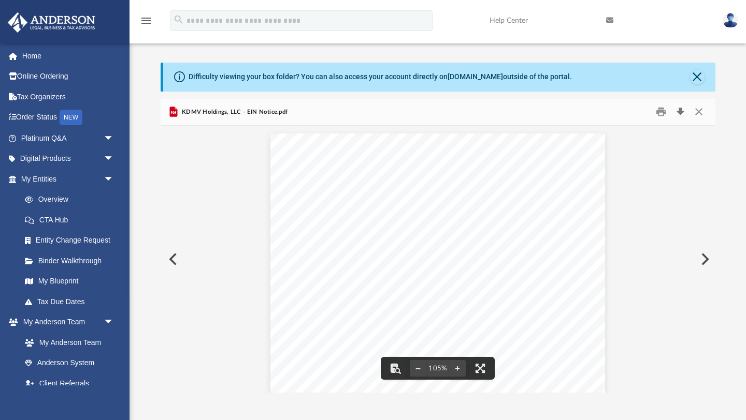
click at [681, 109] on button "Download" at bounding box center [680, 112] width 19 height 16
click at [695, 112] on button "Close" at bounding box center [698, 112] width 19 height 16
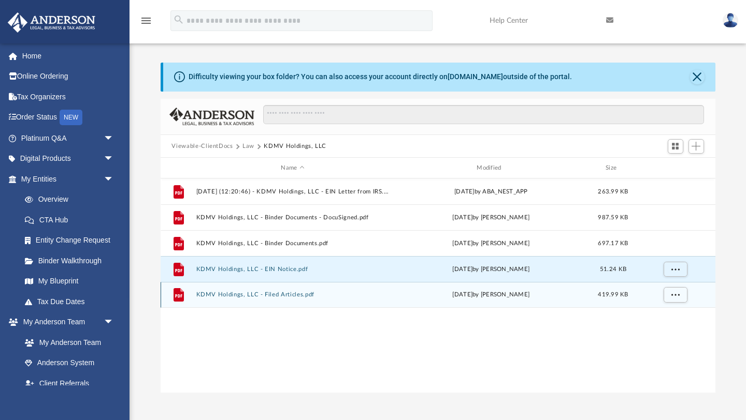
click at [253, 294] on button "KDMV Holdings, LLC - Filed Articles.pdf" at bounding box center [293, 295] width 194 height 7
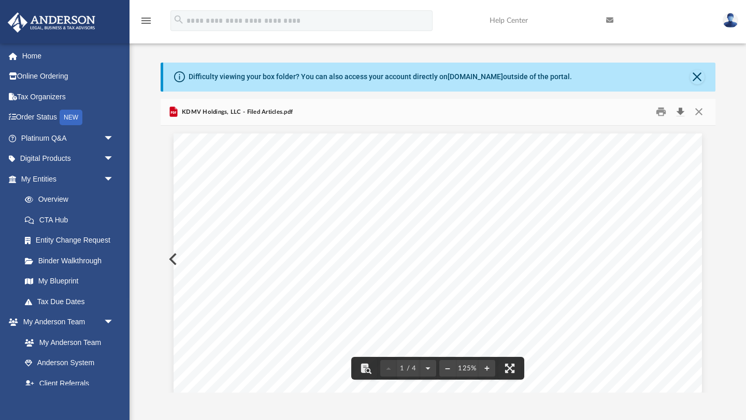
click at [680, 110] on button "Download" at bounding box center [680, 112] width 19 height 16
click at [698, 114] on button "Close" at bounding box center [698, 112] width 19 height 16
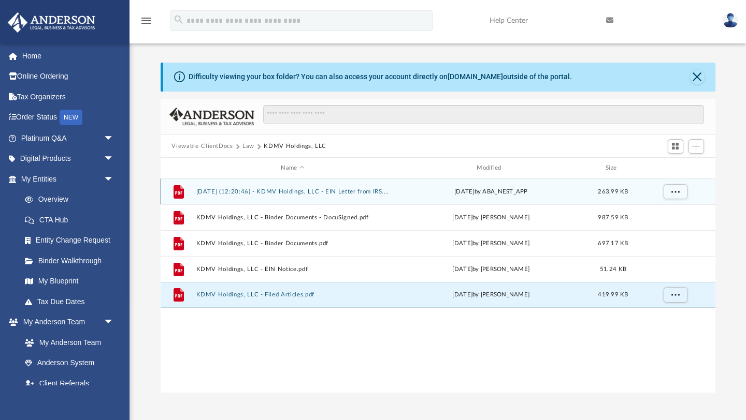
click at [283, 192] on button "[DATE] (12:20:46) - KDMV Holdings, LLC - EIN Letter from IRS.pdf" at bounding box center [293, 191] width 194 height 7
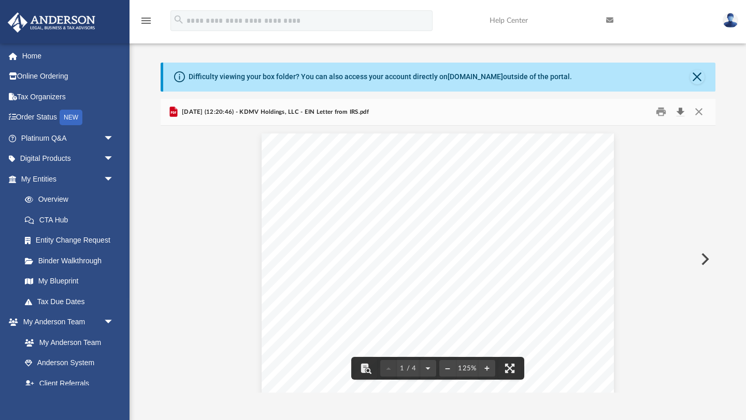
click at [680, 114] on button "Download" at bounding box center [680, 112] width 19 height 16
click at [696, 113] on button "Close" at bounding box center [698, 112] width 19 height 16
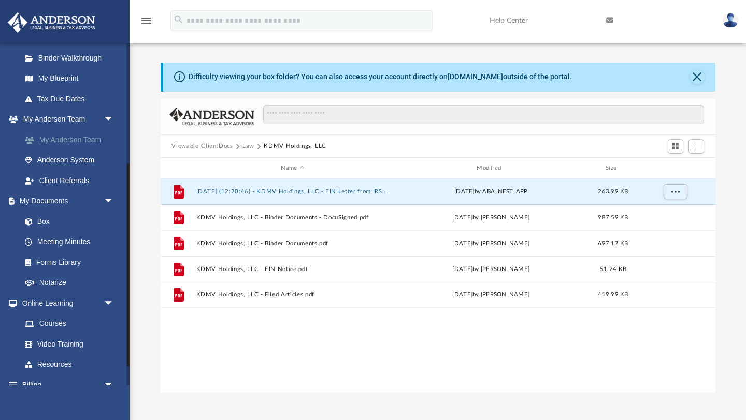
scroll to position [207, 0]
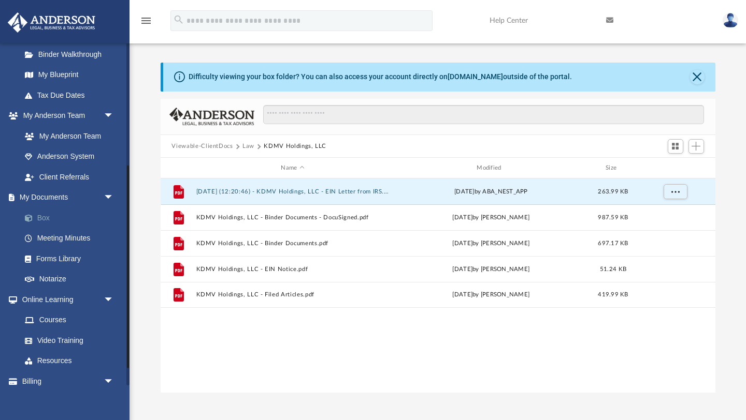
click at [41, 225] on link "Box" at bounding box center [71, 218] width 115 height 21
click at [45, 219] on link "Box" at bounding box center [71, 218] width 115 height 21
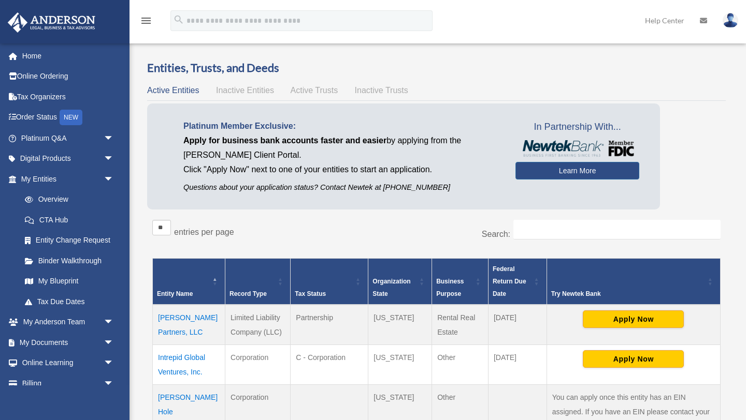
scroll to position [61, 0]
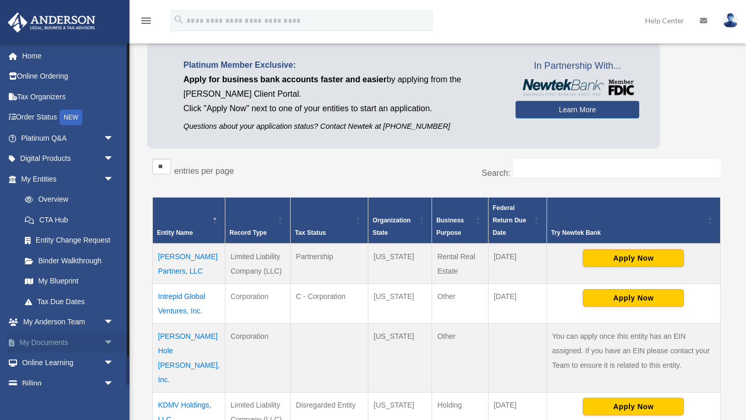
click at [72, 345] on link "My Documents arrow_drop_down" at bounding box center [68, 342] width 122 height 21
click at [59, 346] on link "My Documents arrow_drop_down" at bounding box center [68, 342] width 122 height 21
click at [108, 341] on span "arrow_drop_down" at bounding box center [114, 342] width 21 height 21
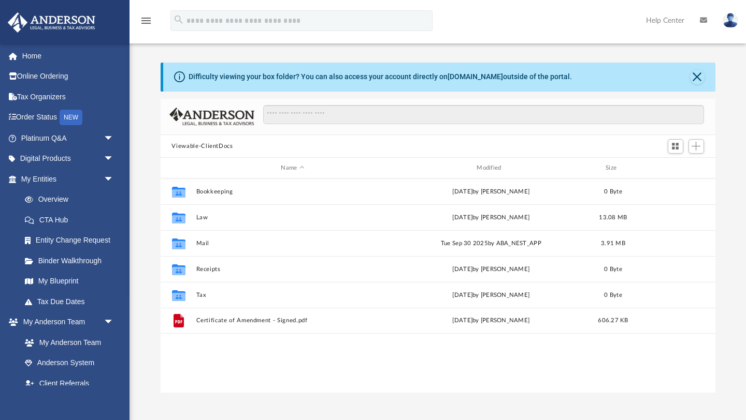
scroll to position [235, 555]
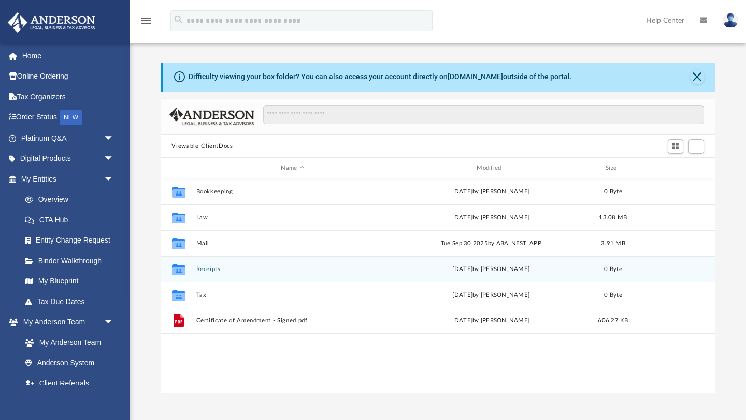
click at [205, 270] on button "Receipts" at bounding box center [293, 269] width 194 height 7
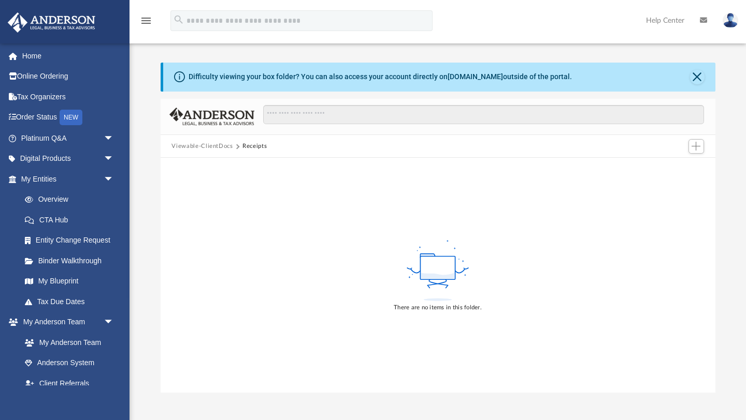
click at [223, 148] on button "Viewable-ClientDocs" at bounding box center [201, 146] width 61 height 9
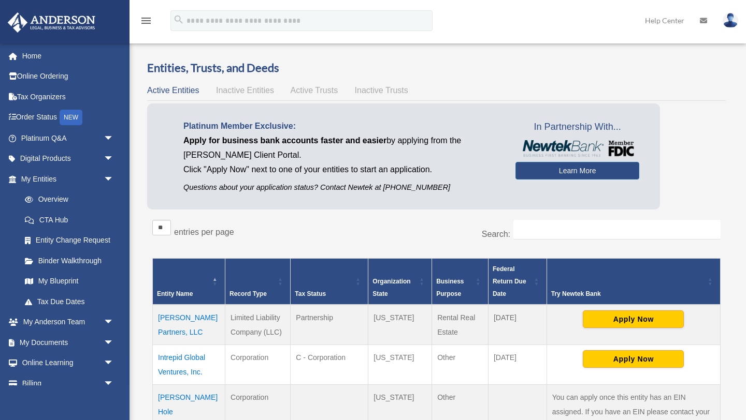
scroll to position [60, 0]
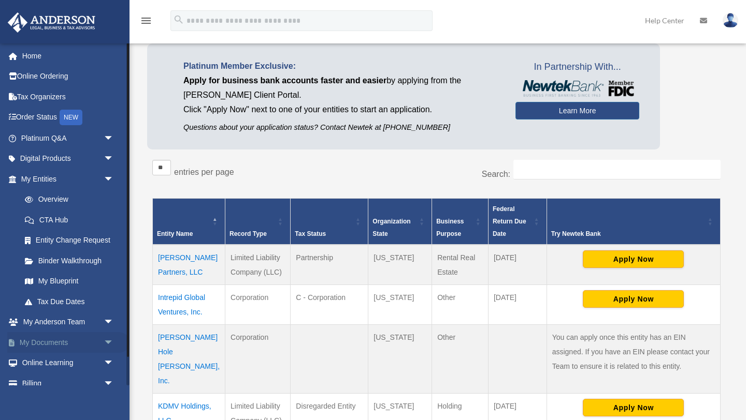
click at [111, 340] on span "arrow_drop_down" at bounding box center [114, 342] width 21 height 21
click at [44, 360] on link "Box" at bounding box center [71, 363] width 115 height 21
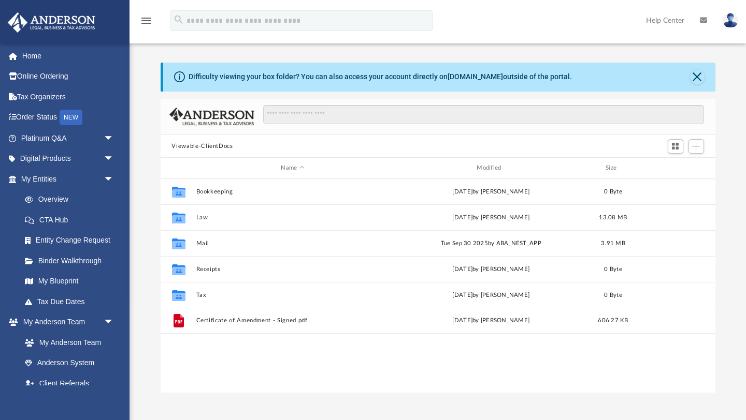
scroll to position [235, 555]
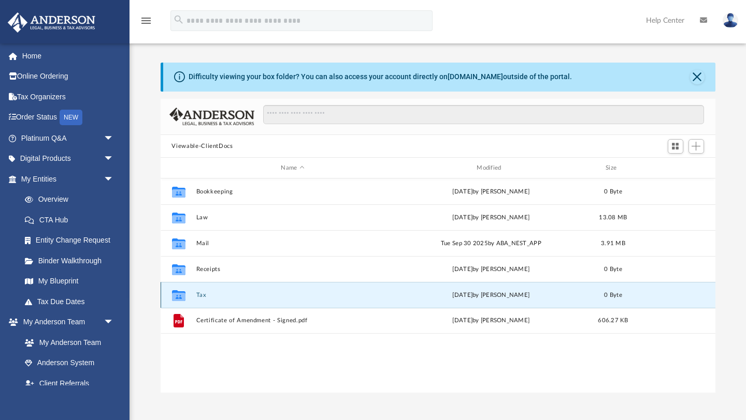
click at [203, 297] on button "Tax" at bounding box center [293, 295] width 194 height 7
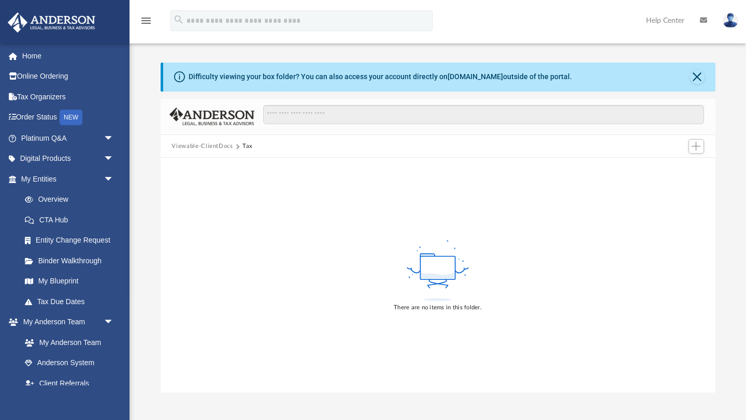
click at [217, 144] on button "Viewable-ClientDocs" at bounding box center [201, 146] width 61 height 9
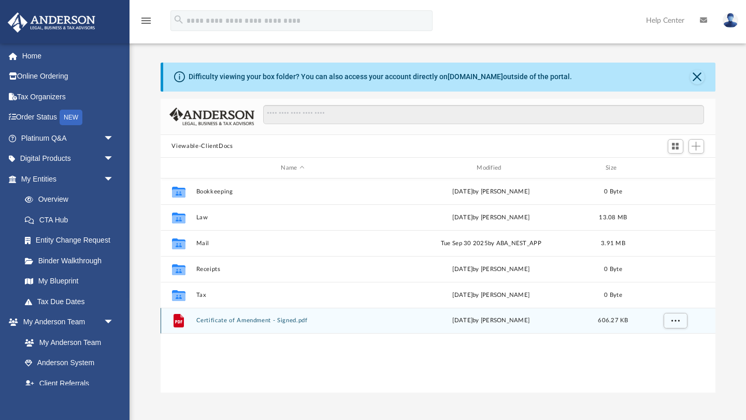
click at [216, 322] on button "Certificate of Amendment - Signed.pdf" at bounding box center [293, 321] width 194 height 7
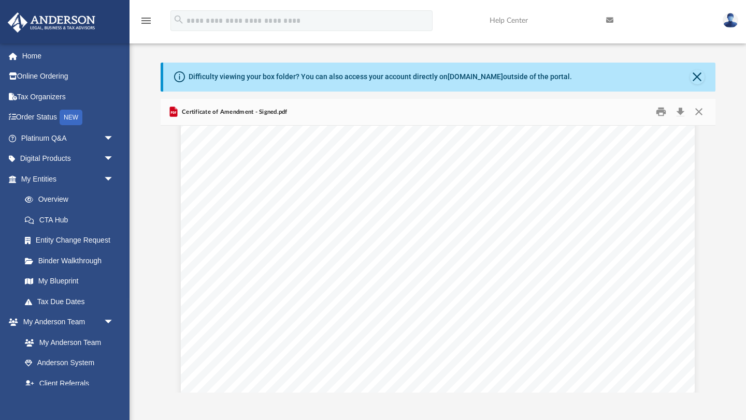
scroll to position [0, 0]
click at [680, 110] on button "Download" at bounding box center [680, 112] width 19 height 16
click at [697, 113] on button "Close" at bounding box center [698, 112] width 19 height 16
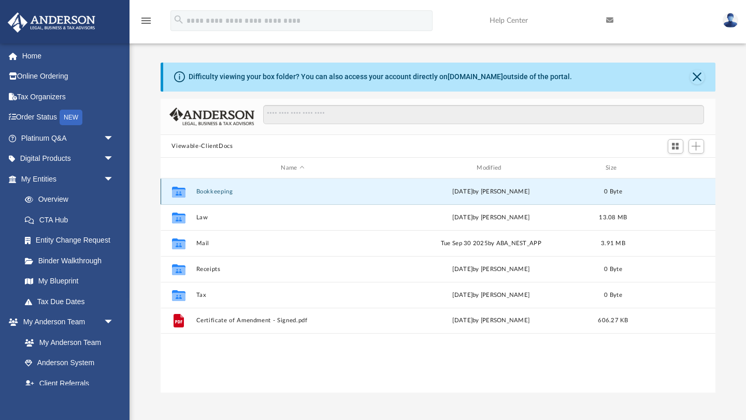
click at [225, 191] on button "Bookkeeping" at bounding box center [293, 191] width 194 height 7
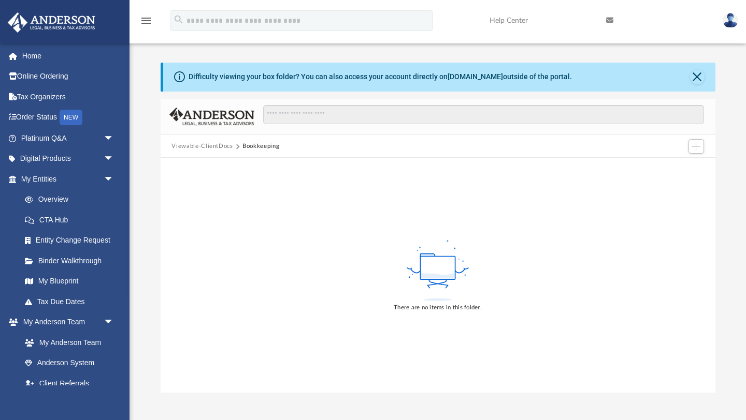
click at [214, 148] on button "Viewable-ClientDocs" at bounding box center [201, 146] width 61 height 9
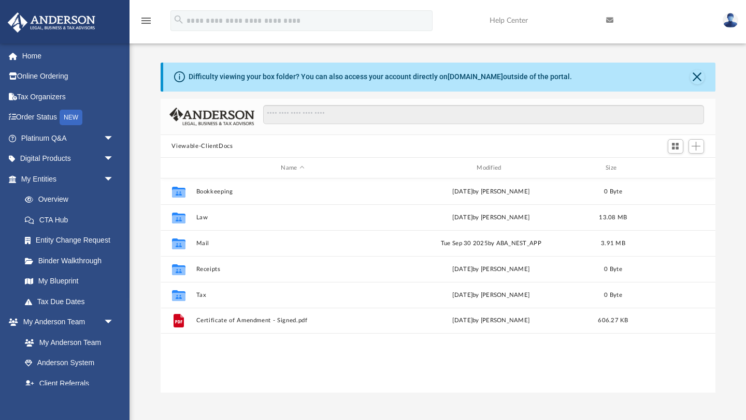
scroll to position [235, 555]
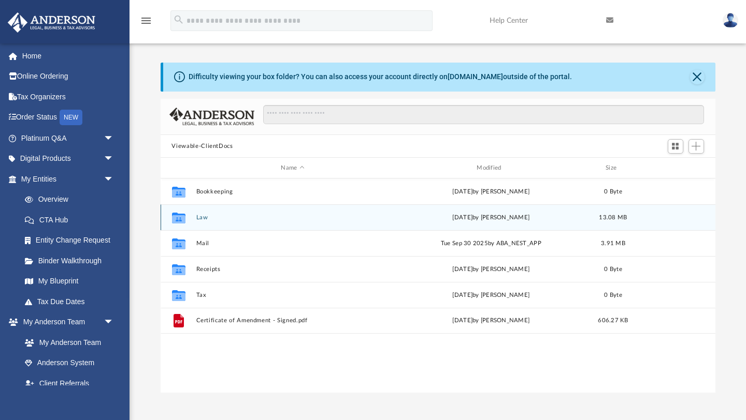
click at [206, 217] on button "Law" at bounding box center [293, 217] width 194 height 7
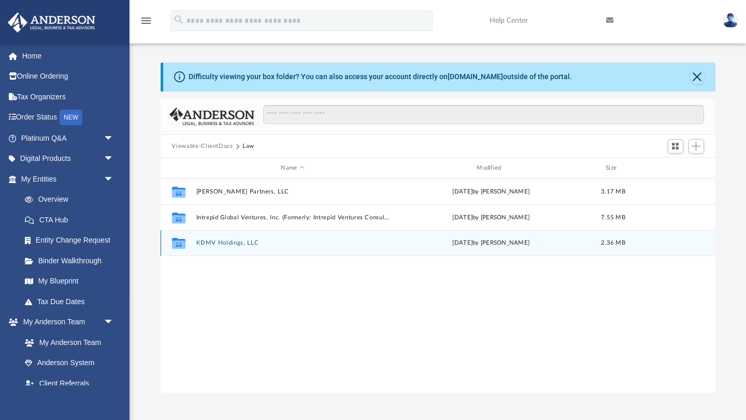
click at [222, 246] on button "KDMV Holdings, LLC" at bounding box center [293, 243] width 194 height 7
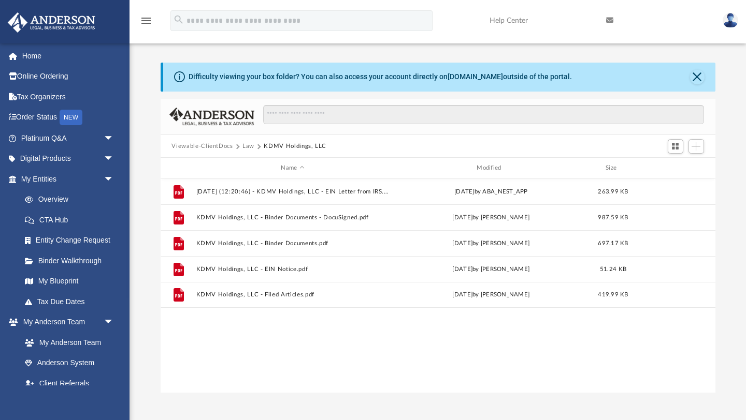
click at [248, 148] on button "Law" at bounding box center [248, 146] width 12 height 9
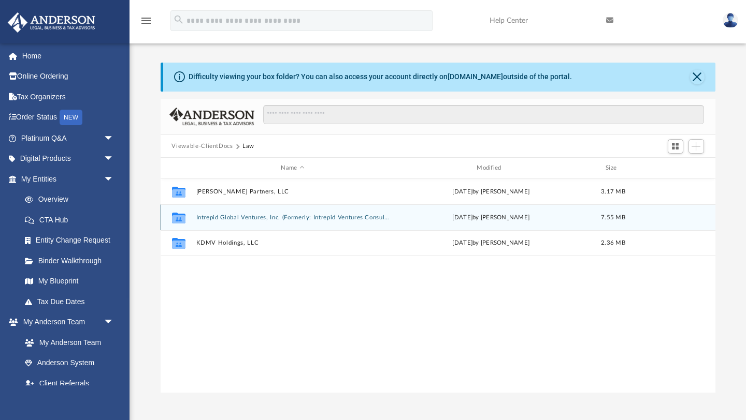
click at [212, 215] on button "Intrepid Global Ventures, Inc. (Formerly: Intrepid Ventures Consulting Services…" at bounding box center [293, 217] width 194 height 7
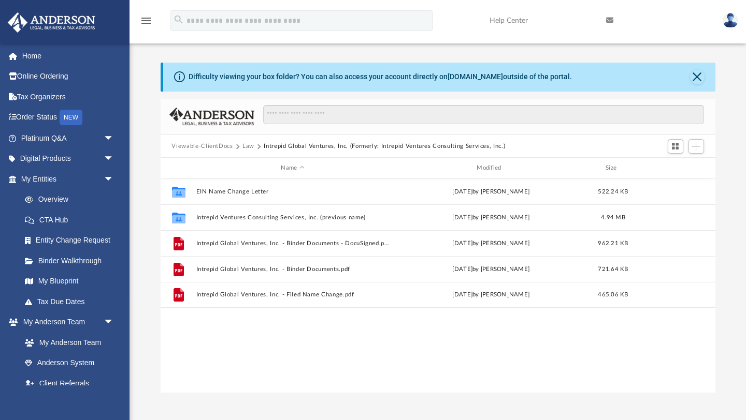
click at [248, 150] on button "Law" at bounding box center [248, 146] width 12 height 9
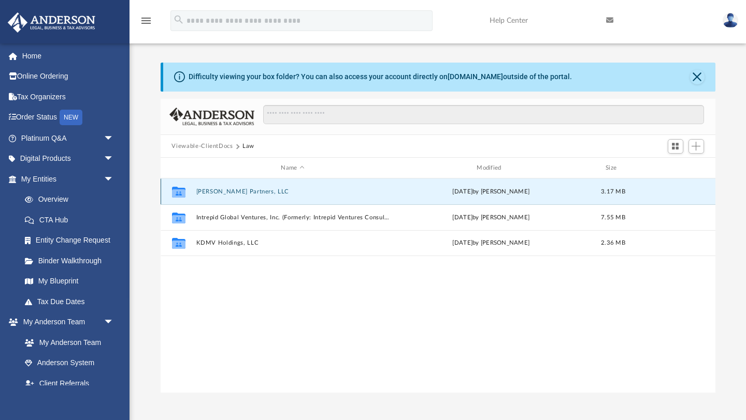
click at [223, 192] on button "[PERSON_NAME] Partners, LLC" at bounding box center [293, 191] width 194 height 7
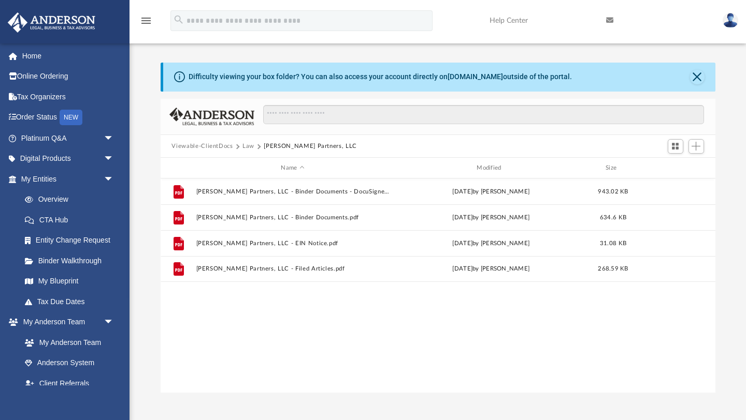
click at [223, 145] on button "Viewable-ClientDocs" at bounding box center [201, 146] width 61 height 9
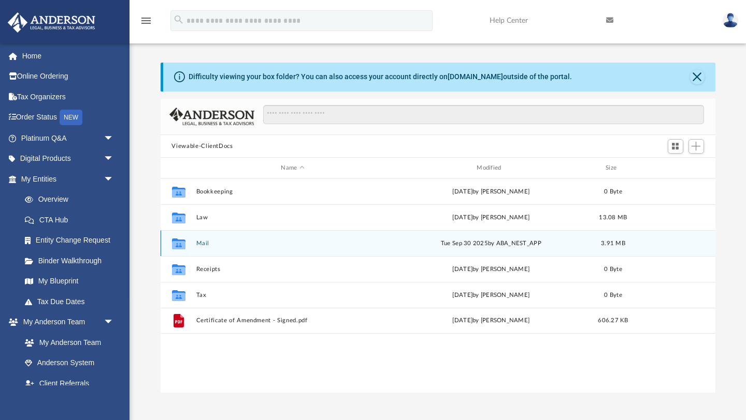
click at [201, 242] on button "Mail" at bounding box center [293, 243] width 194 height 7
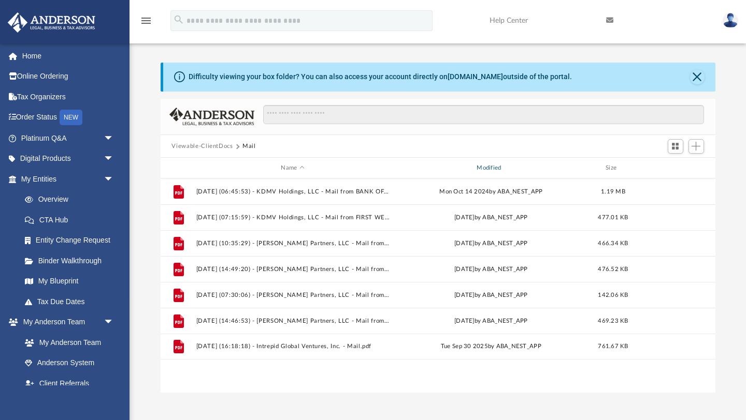
click at [508, 167] on div "Modified" at bounding box center [491, 168] width 194 height 9
click at [480, 168] on div "Modified" at bounding box center [491, 168] width 194 height 9
click at [375, 363] on div "File 2024.10.14 (06:45:53) - KDMV Holdings, LLC - Mail from BANK OF JACKSON-HOL…" at bounding box center [438, 286] width 555 height 215
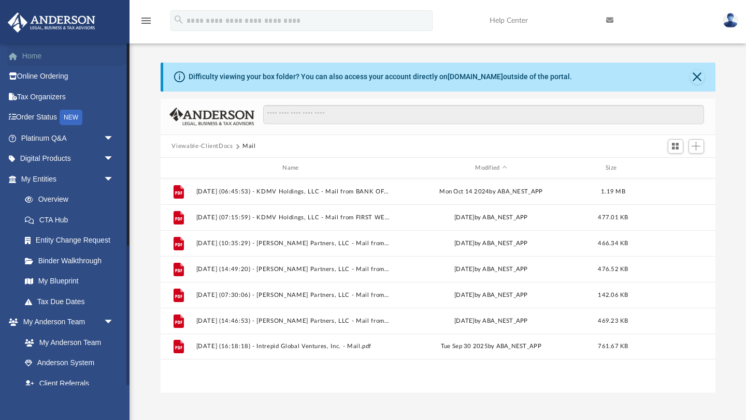
click at [39, 62] on link "Home" at bounding box center [68, 56] width 122 height 21
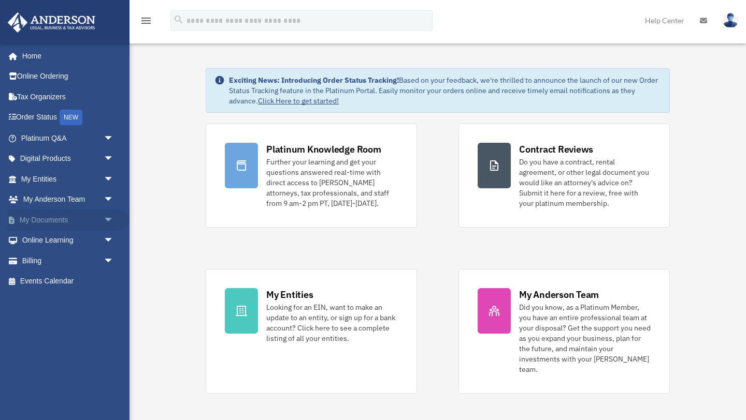
click at [108, 223] on span "arrow_drop_down" at bounding box center [114, 220] width 21 height 21
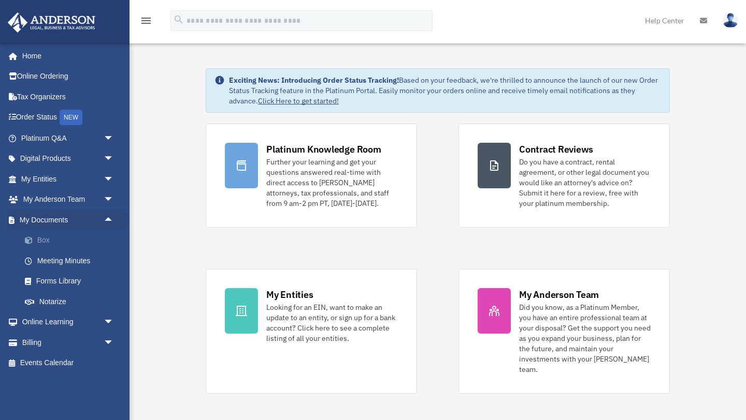
click at [41, 238] on link "Box" at bounding box center [71, 240] width 115 height 21
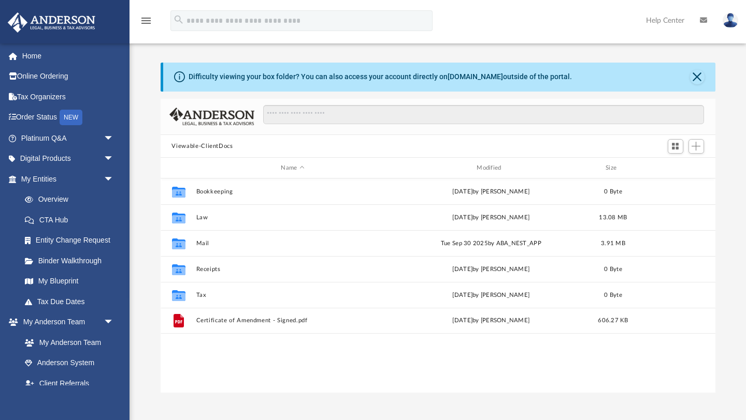
scroll to position [235, 555]
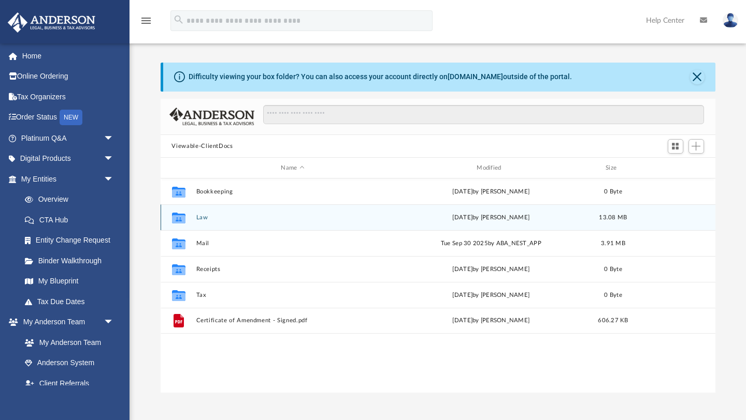
click at [199, 217] on button "Law" at bounding box center [293, 217] width 194 height 7
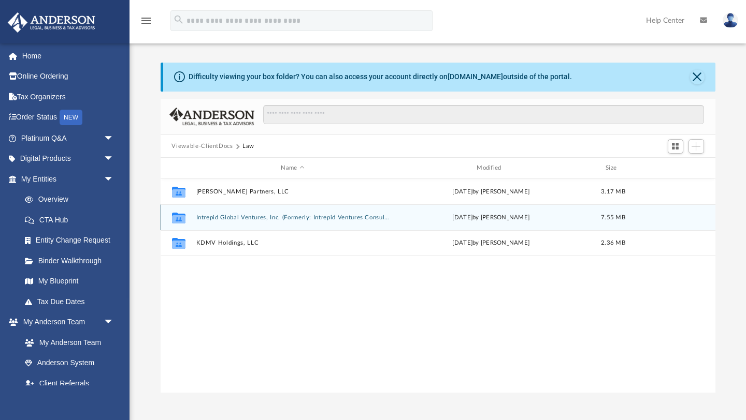
click at [199, 217] on button "Intrepid Global Ventures, Inc. (Formerly: Intrepid Ventures Consulting Services…" at bounding box center [293, 217] width 194 height 7
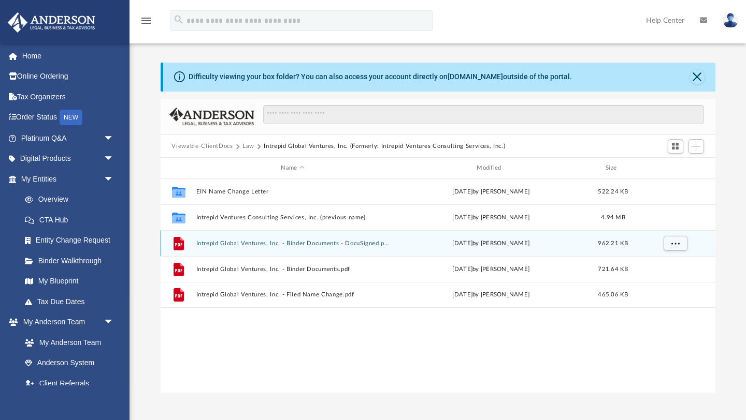
click at [246, 244] on button "Intrepid Global Ventures, Inc. - Binder Documents - DocuSigned.pdf" at bounding box center [293, 243] width 194 height 7
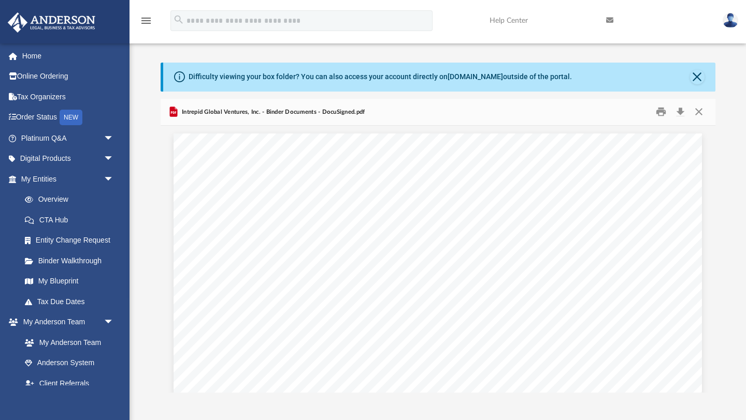
scroll to position [3495, 0]
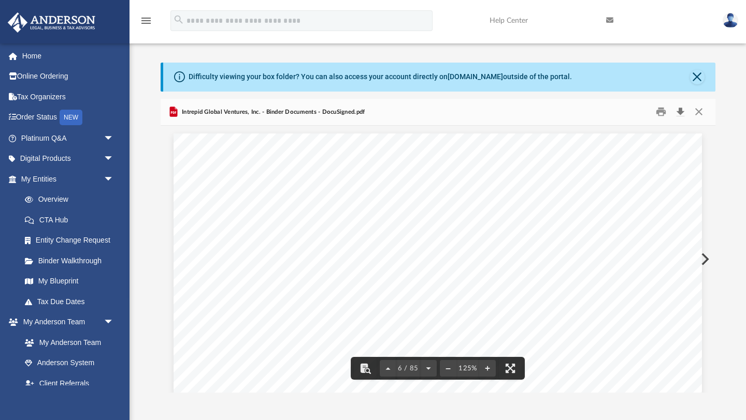
click at [676, 114] on button "Download" at bounding box center [680, 112] width 19 height 16
